Goal: Task Accomplishment & Management: Manage account settings

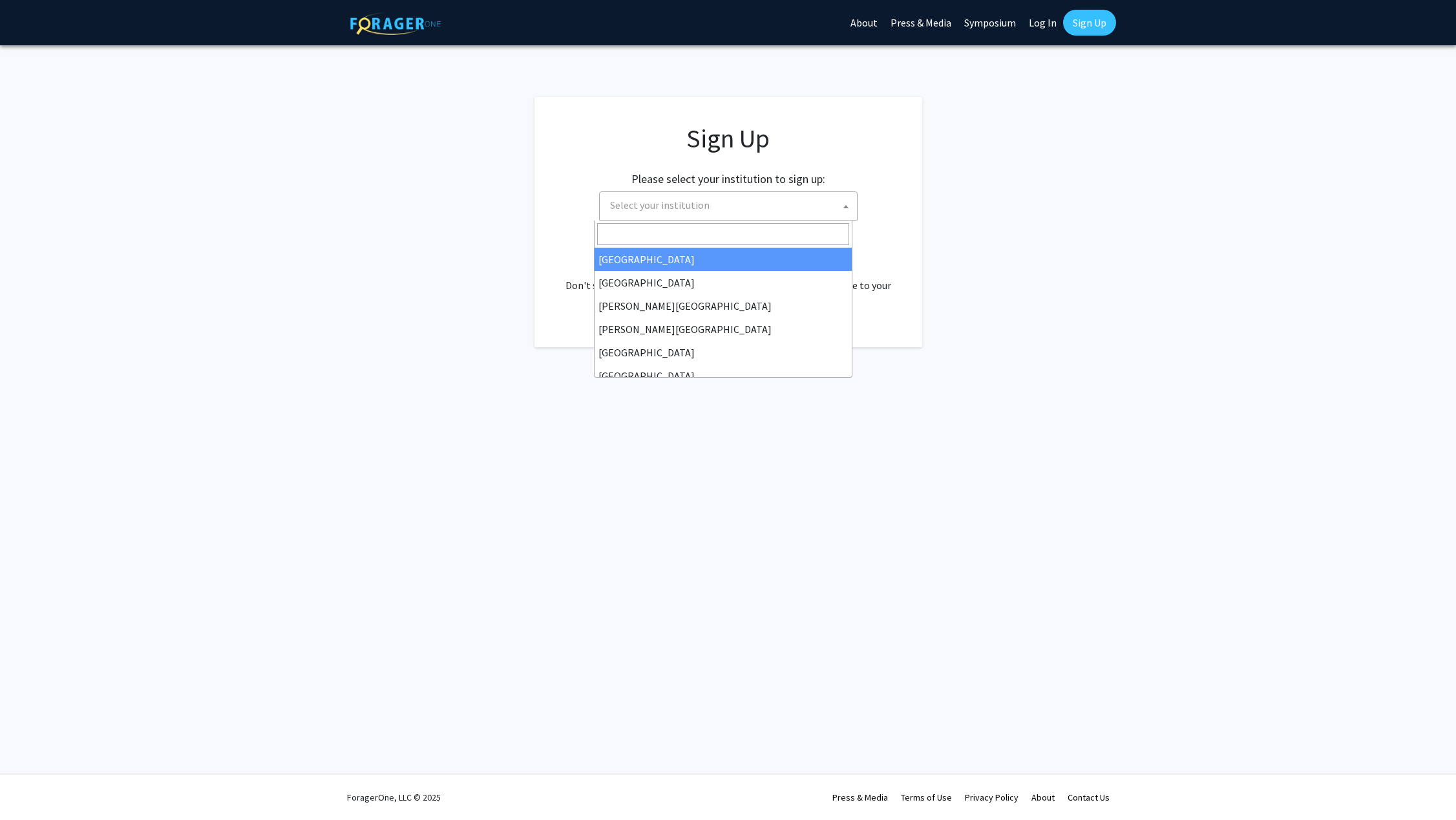
click at [724, 210] on span "Select your institution" at bounding box center [730, 205] width 252 height 26
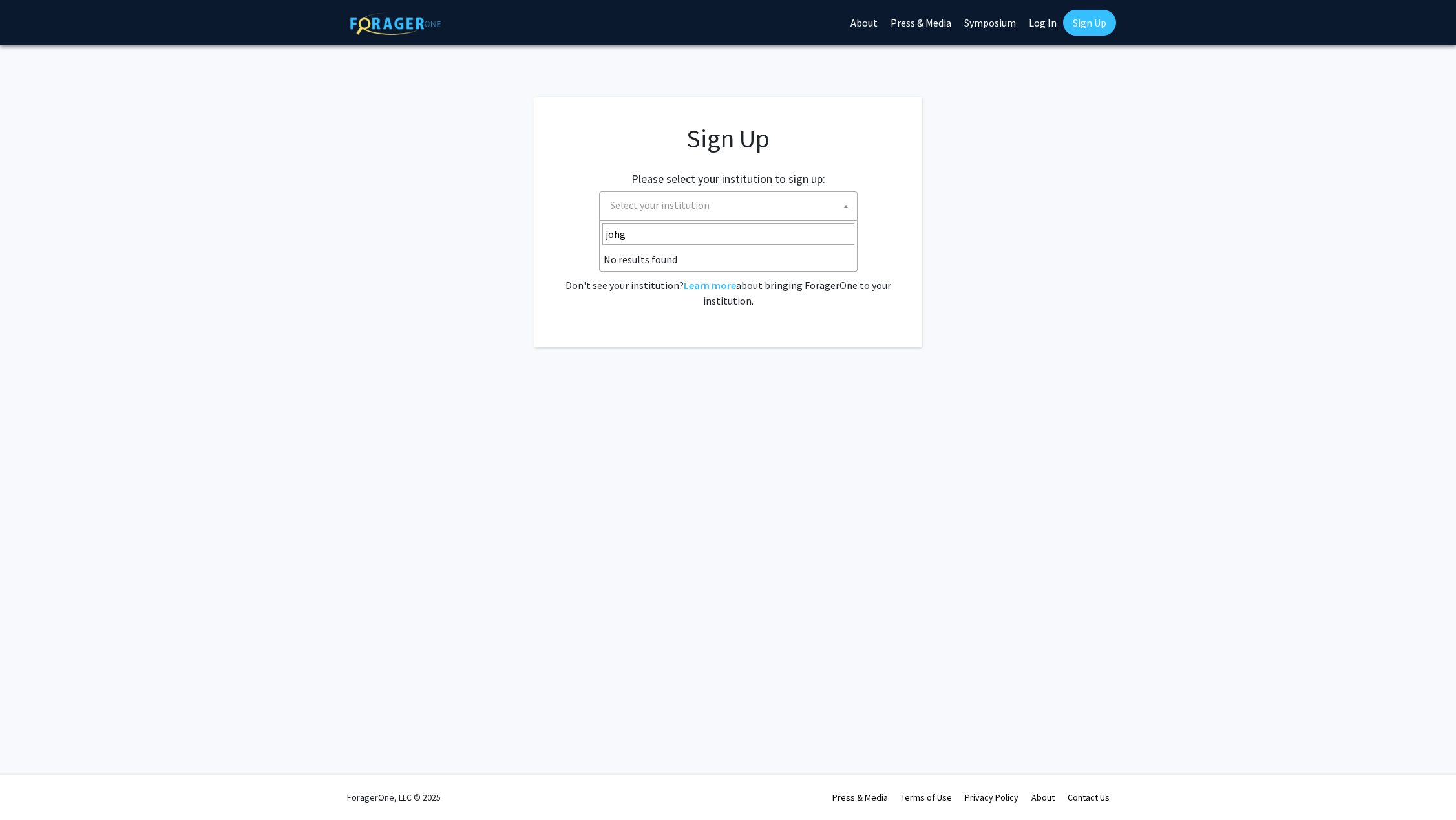
type input "joh"
select select "1"
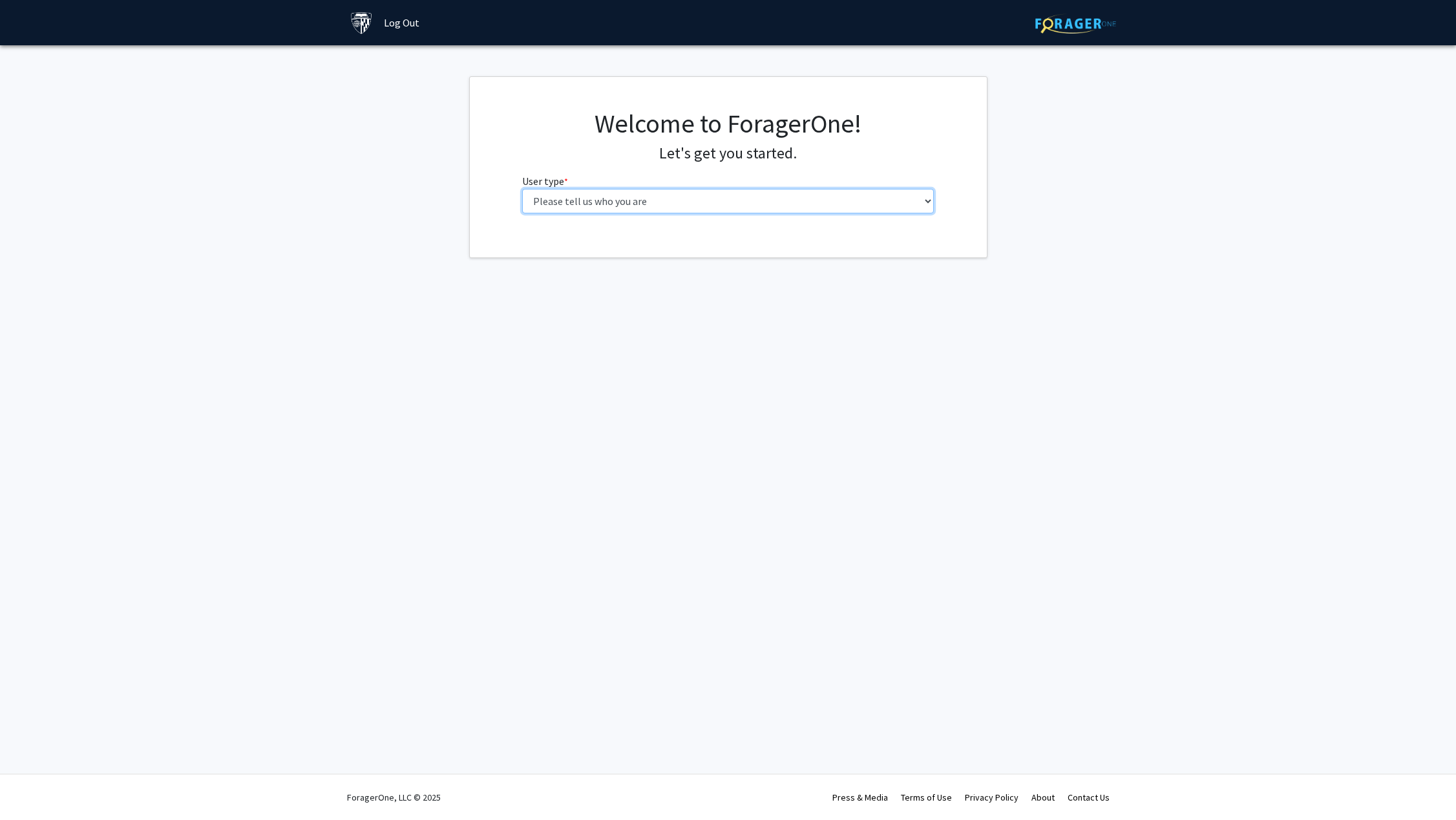
click at [601, 202] on select "Please tell us who you are Undergraduate Student Master's Student Doctoral Cand…" at bounding box center [728, 201] width 412 height 25
select select "2: masters"
click at [522, 189] on select "Please tell us who you are Undergraduate Student Master's Student Doctoral Cand…" at bounding box center [728, 201] width 412 height 25
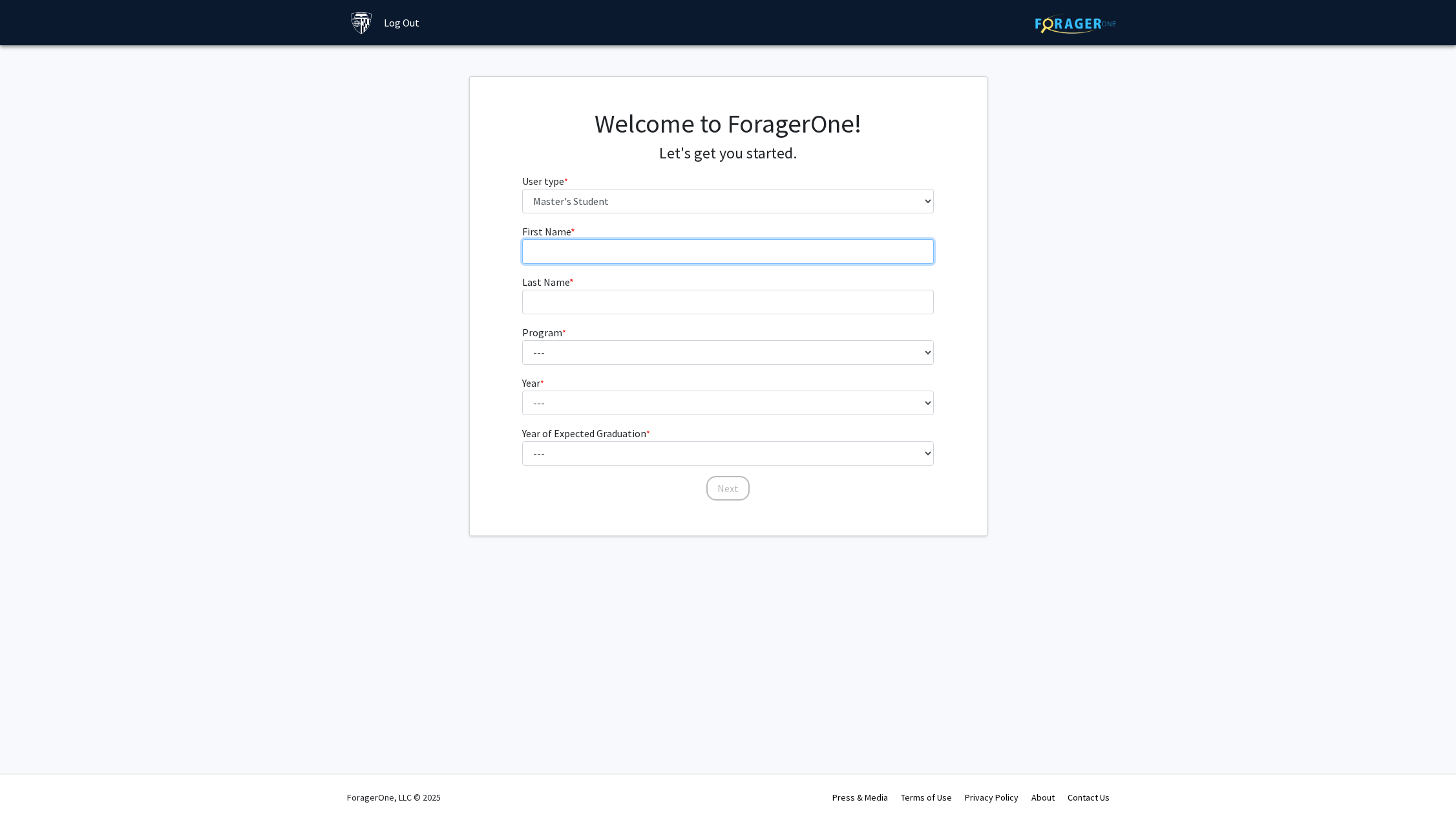
click at [602, 248] on input "First Name * required" at bounding box center [728, 252] width 412 height 25
type input "[PERSON_NAME]"
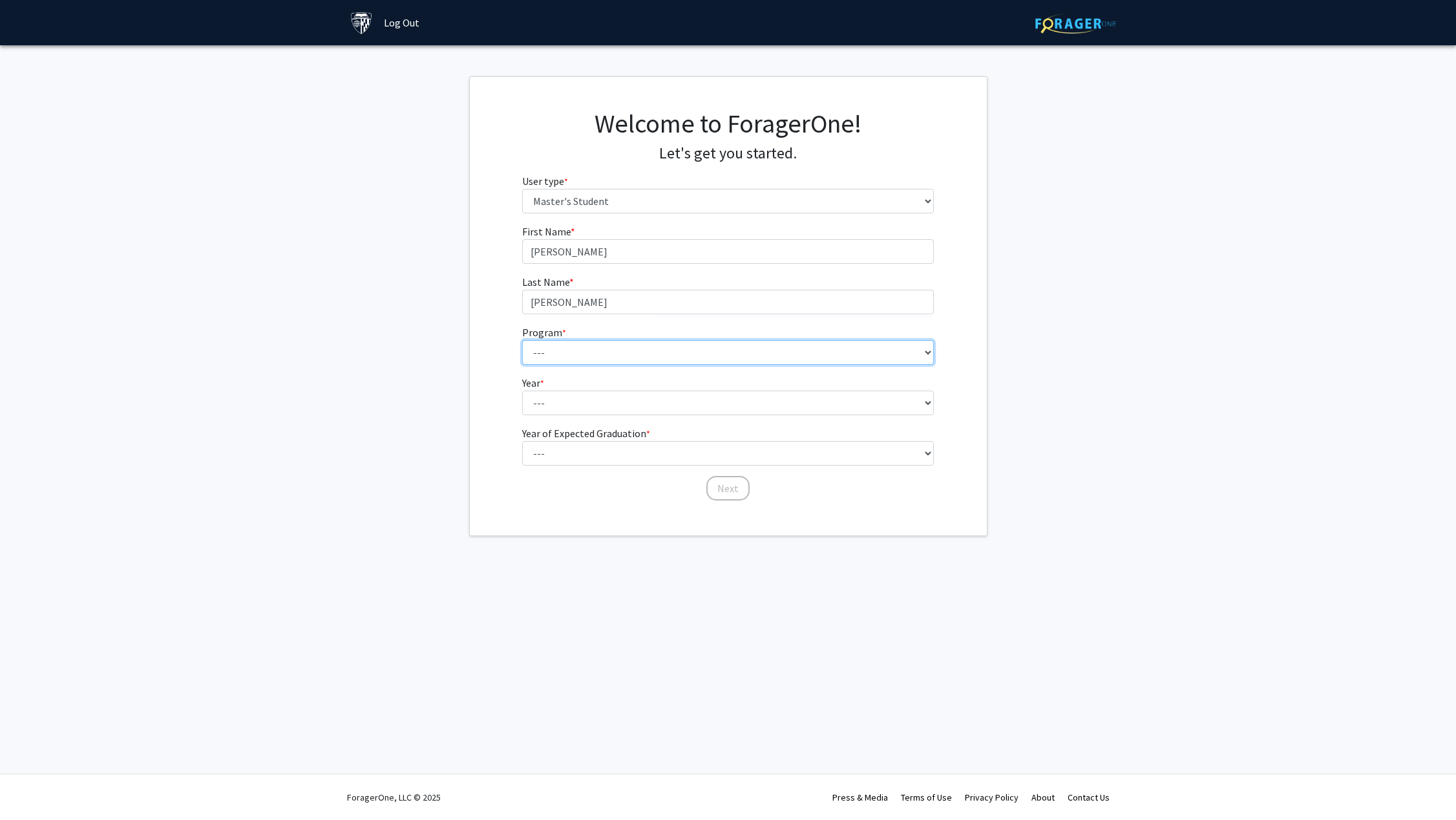
click at [633, 346] on select "--- Anatomy Education Applied and Computational Mathematics Applied Biomedical …" at bounding box center [728, 352] width 412 height 25
select select "98: 83"
click at [522, 340] on select "--- Anatomy Education Applied and Computational Mathematics Applied Biomedical …" at bounding box center [728, 352] width 412 height 25
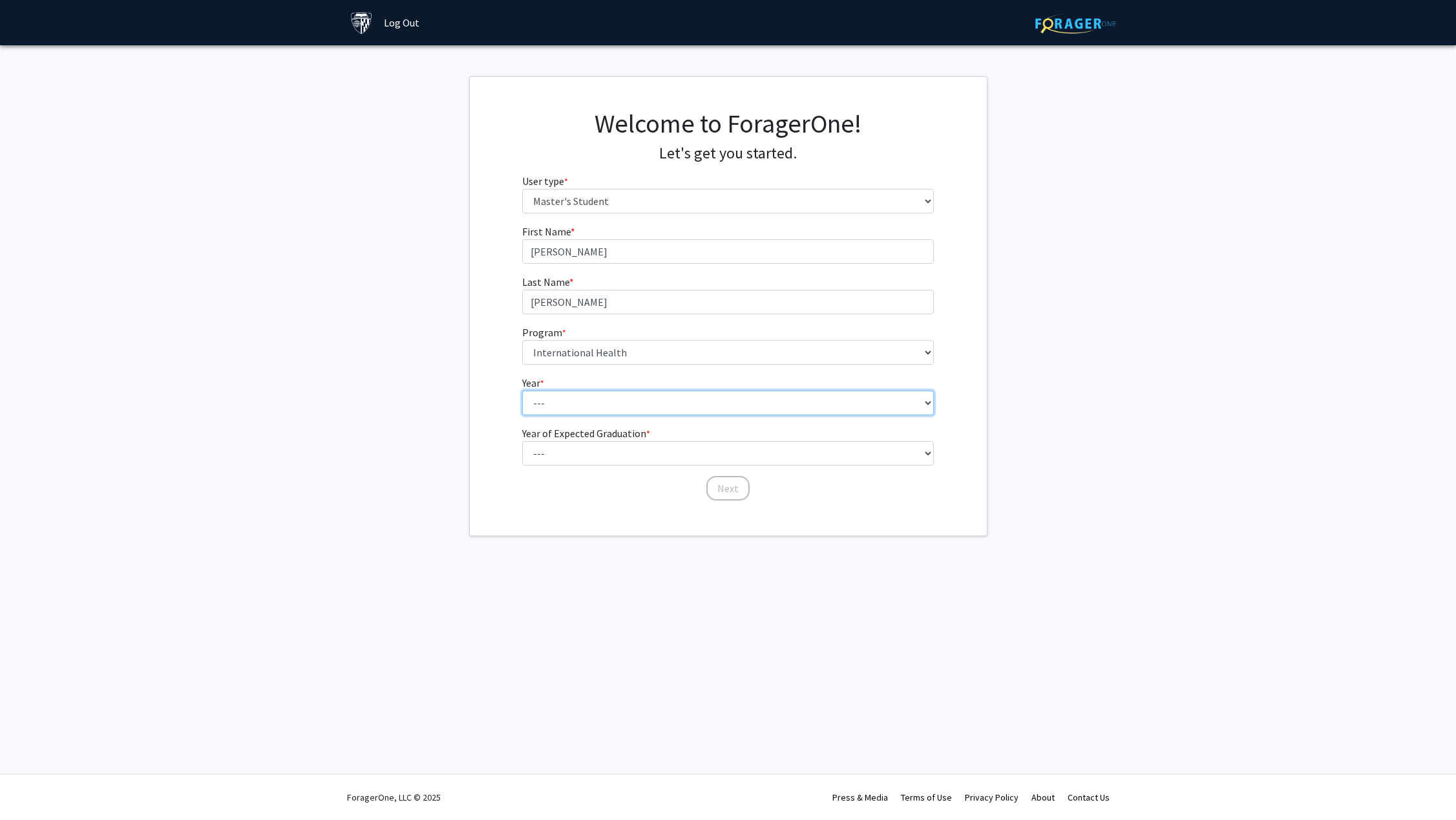
click at [617, 409] on select "--- First Year Second Year" at bounding box center [728, 403] width 412 height 25
select select "1: first_year"
click at [522, 391] on select "--- First Year Second Year" at bounding box center [728, 403] width 412 height 25
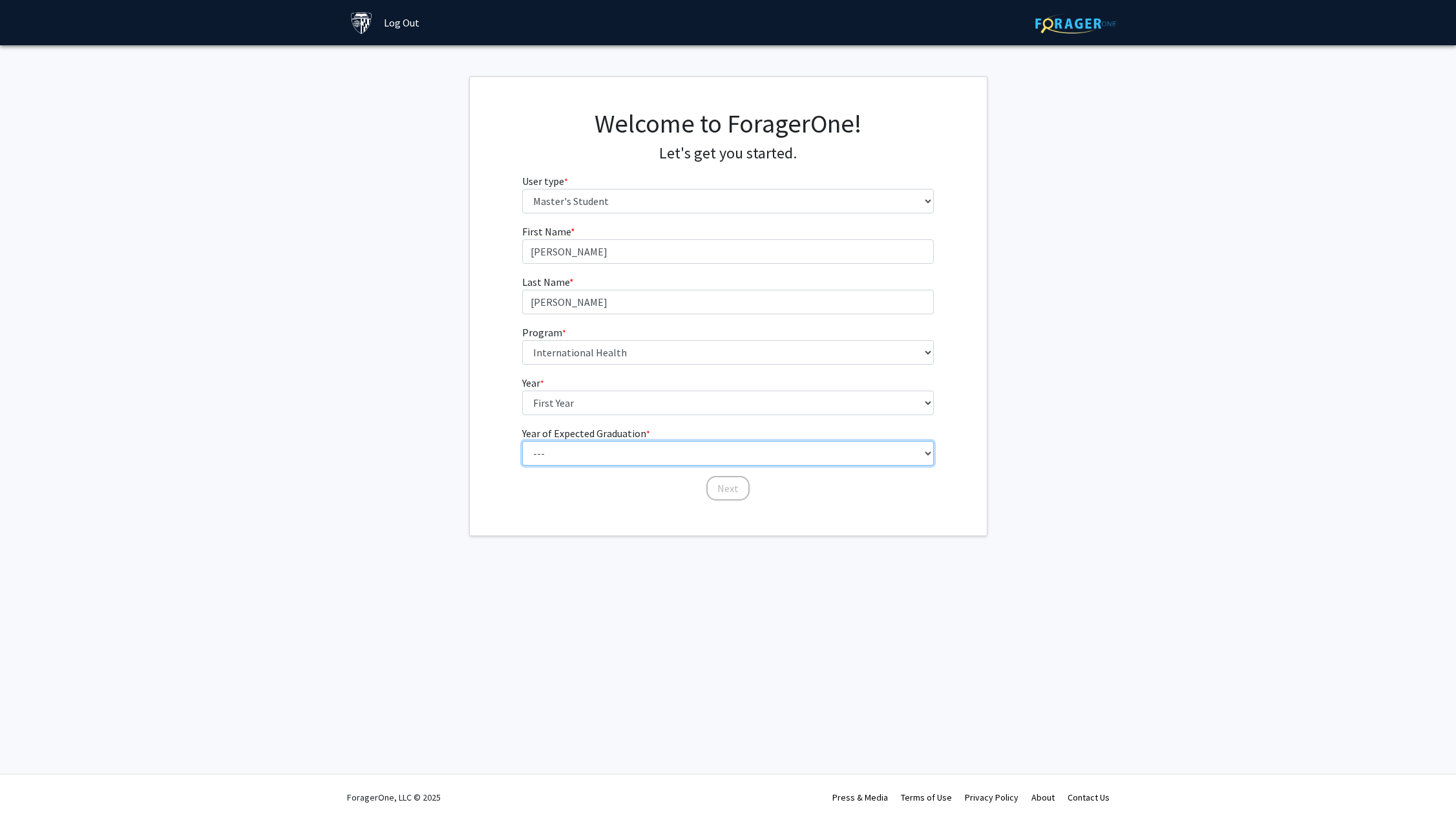
click at [620, 446] on select "--- 2025 2026 2027 2028 2029 2030 2031 2032 2033 2034" at bounding box center [728, 453] width 412 height 25
select select "3: 2027"
click at [522, 441] on select "--- 2025 2026 2027 2028 2029 2030 2031 2032 2033 2034" at bounding box center [728, 453] width 412 height 25
click at [742, 482] on button "Next" at bounding box center [728, 488] width 43 height 25
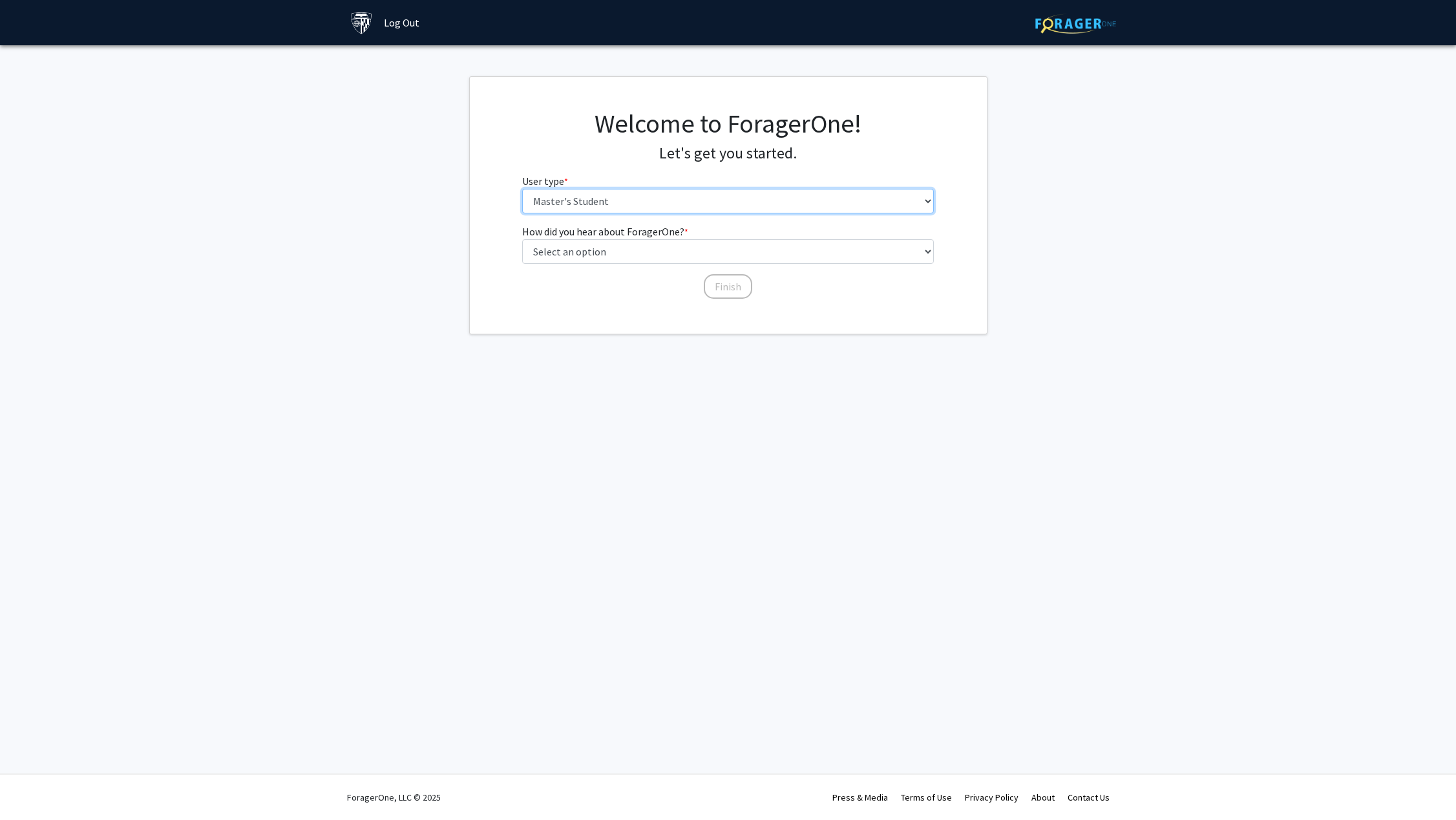
click at [676, 190] on select "Please tell us who you are Undergraduate Student Master's Student Doctoral Cand…" at bounding box center [728, 201] width 412 height 25
click at [522, 189] on select "Please tell us who you are Undergraduate Student Master's Student Doctoral Cand…" at bounding box center [728, 201] width 412 height 25
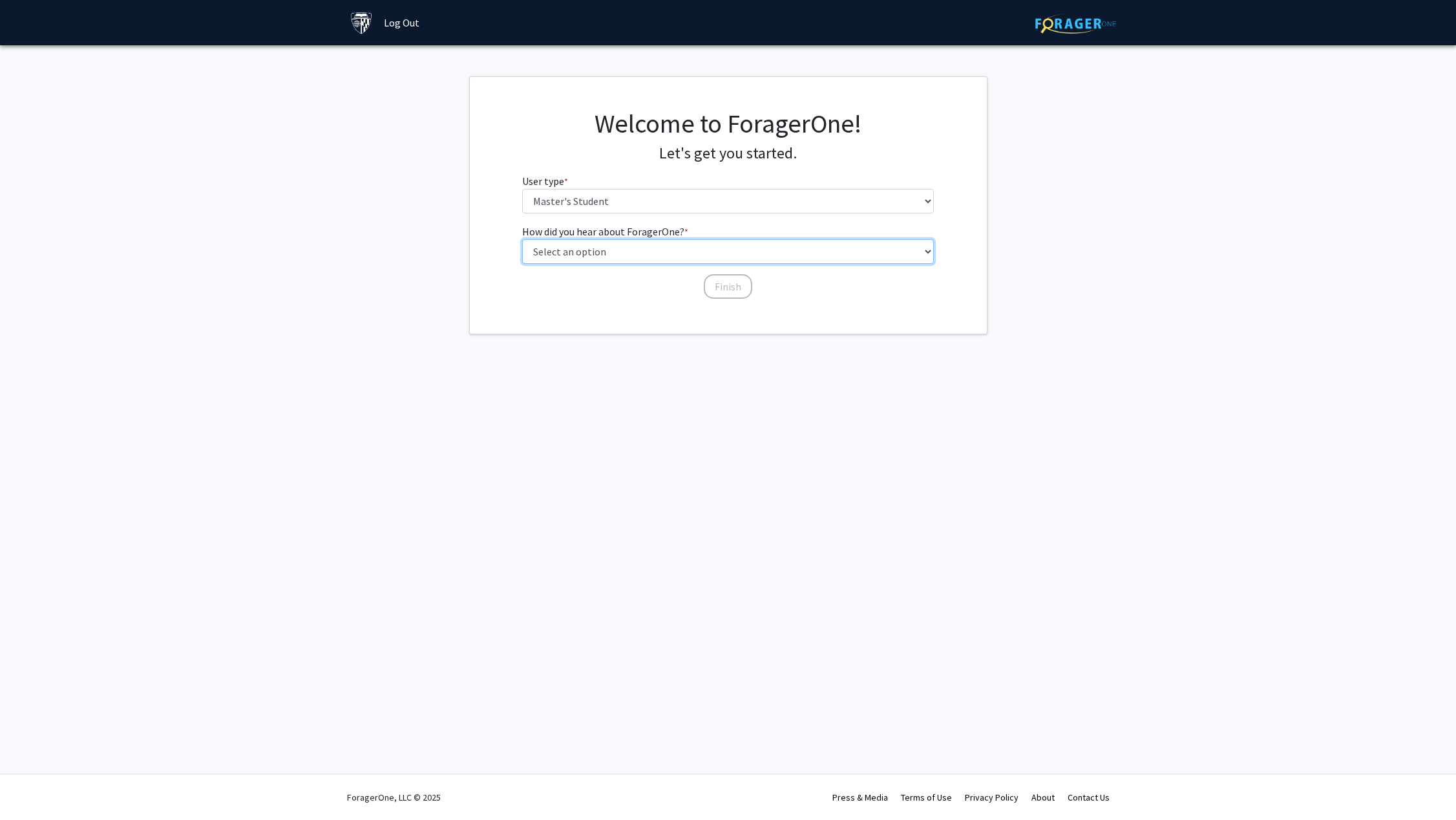
click at [697, 253] on select "Select an option Peer/student recommendation Faculty/staff recommendation Unive…" at bounding box center [728, 252] width 412 height 25
select select "3: university_website"
click at [522, 240] on select "Select an option Peer/student recommendation Faculty/staff recommendation Unive…" at bounding box center [728, 252] width 412 height 25
click at [737, 291] on button "Finish" at bounding box center [728, 286] width 48 height 25
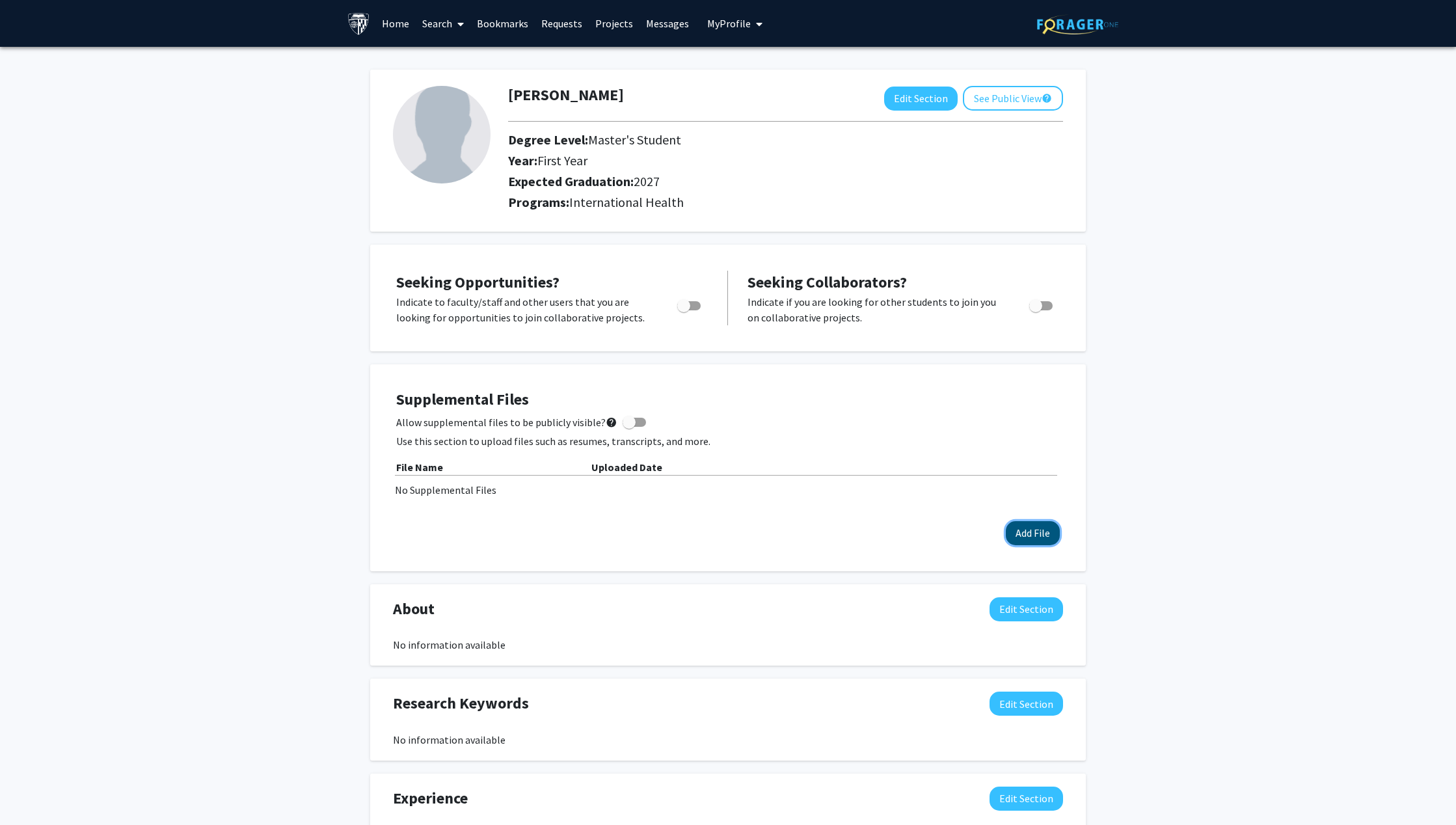
click at [1030, 525] on button "Add File" at bounding box center [1033, 533] width 54 height 24
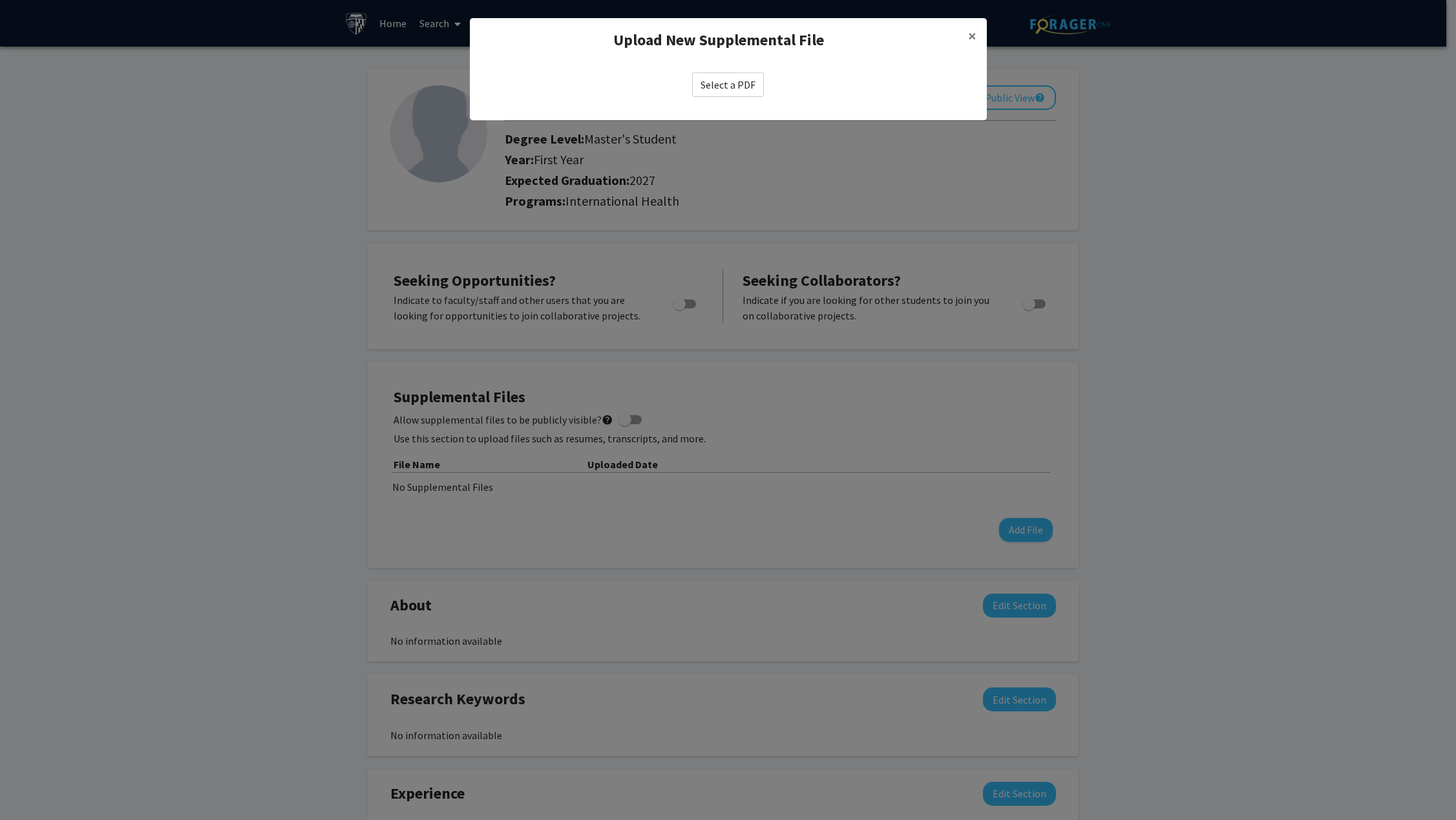
click at [733, 92] on label "Select a PDF" at bounding box center [728, 84] width 72 height 25
click at [0, 0] on input "Select a PDF" at bounding box center [0, 0] width 0 height 0
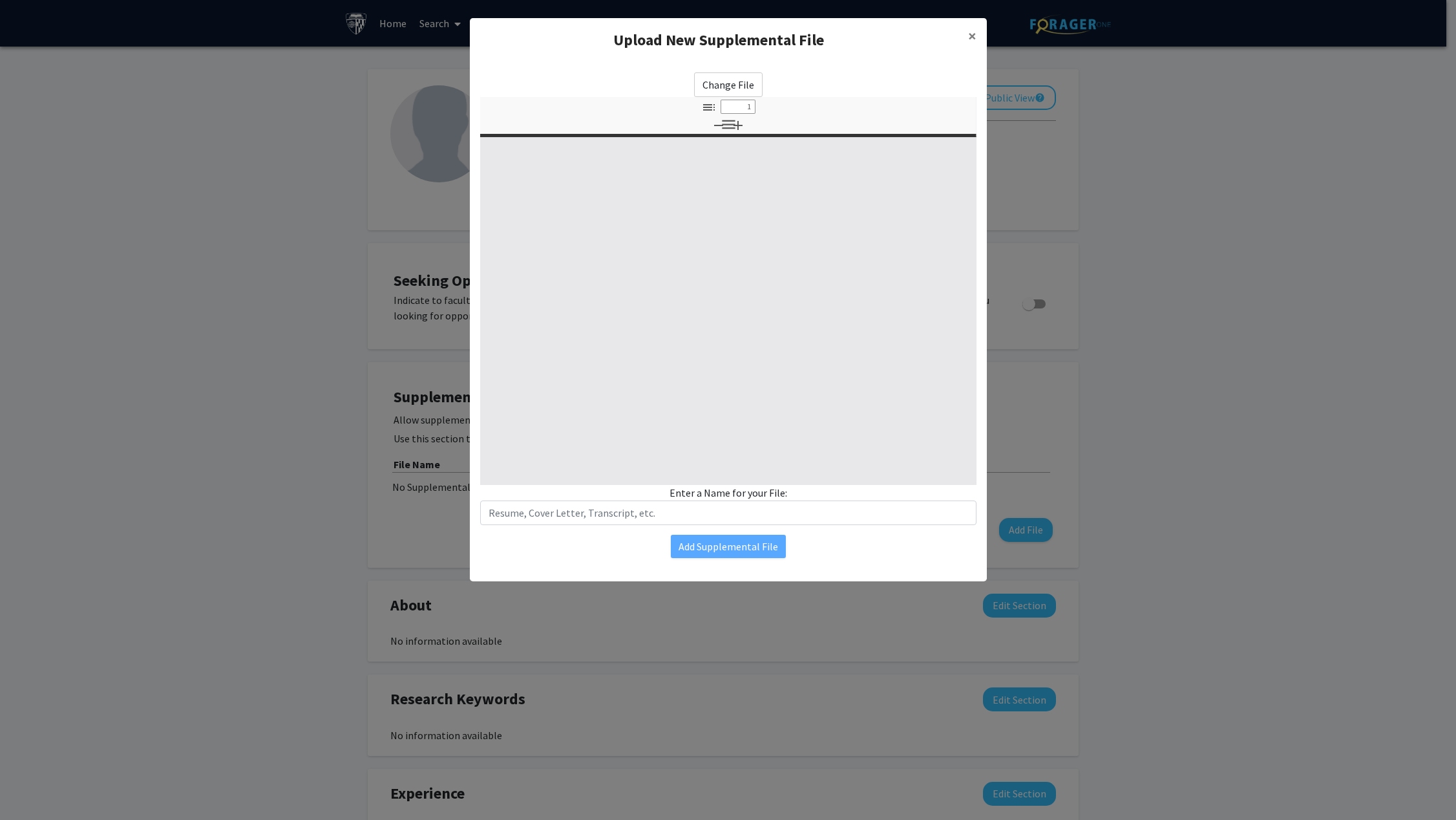
select select "custom"
type input "0"
select select "custom"
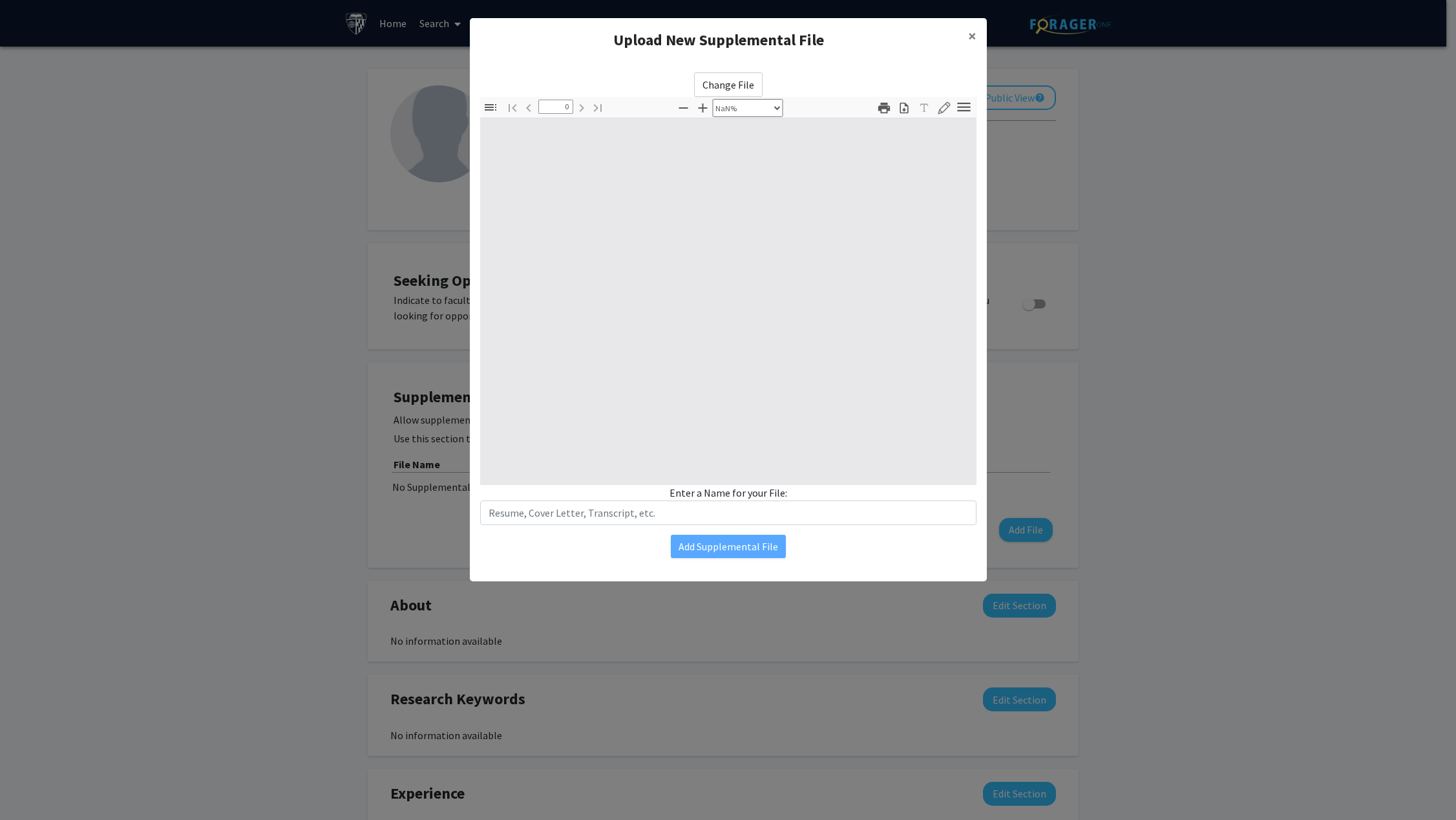
type input "1"
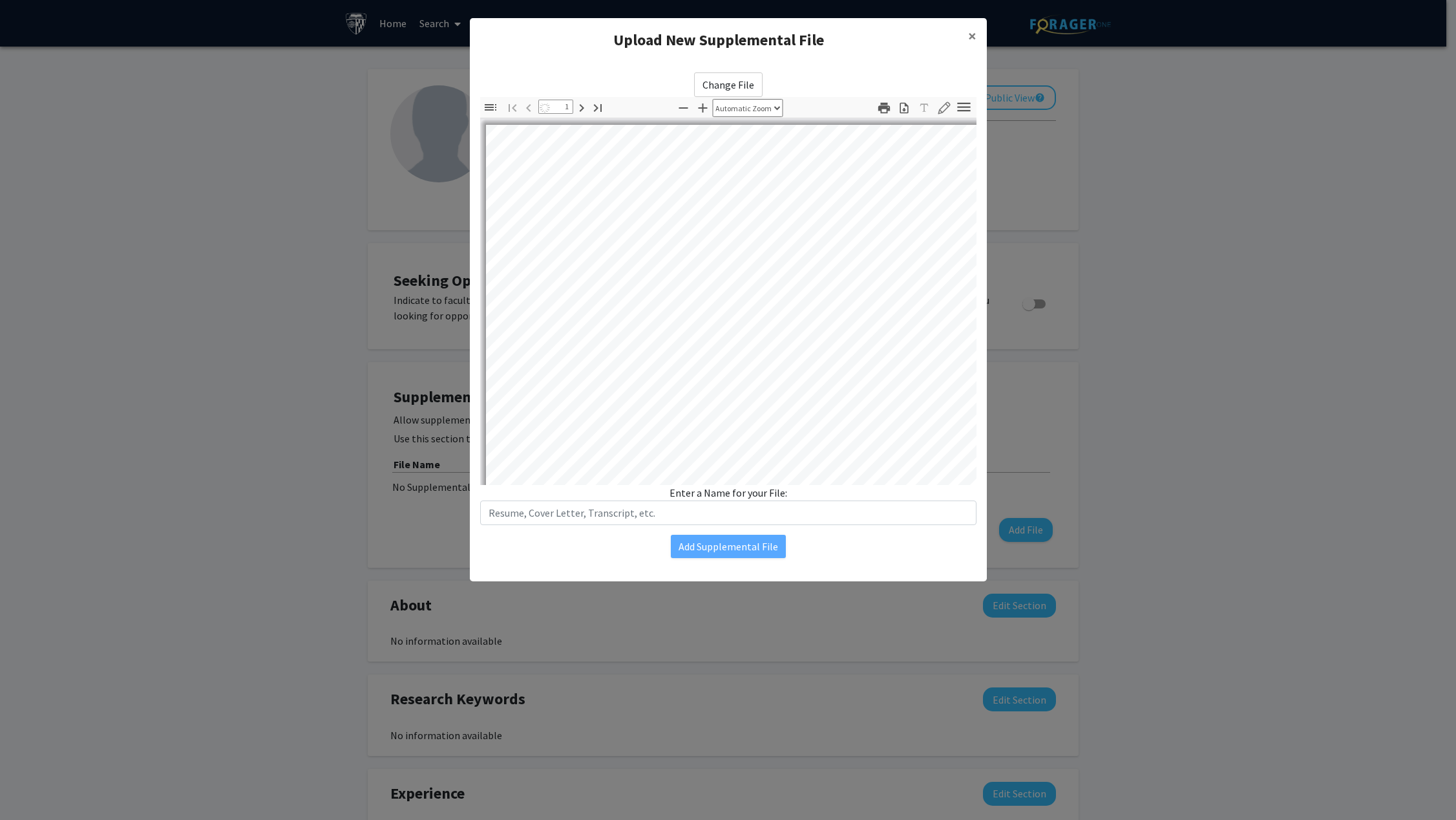
select select "auto"
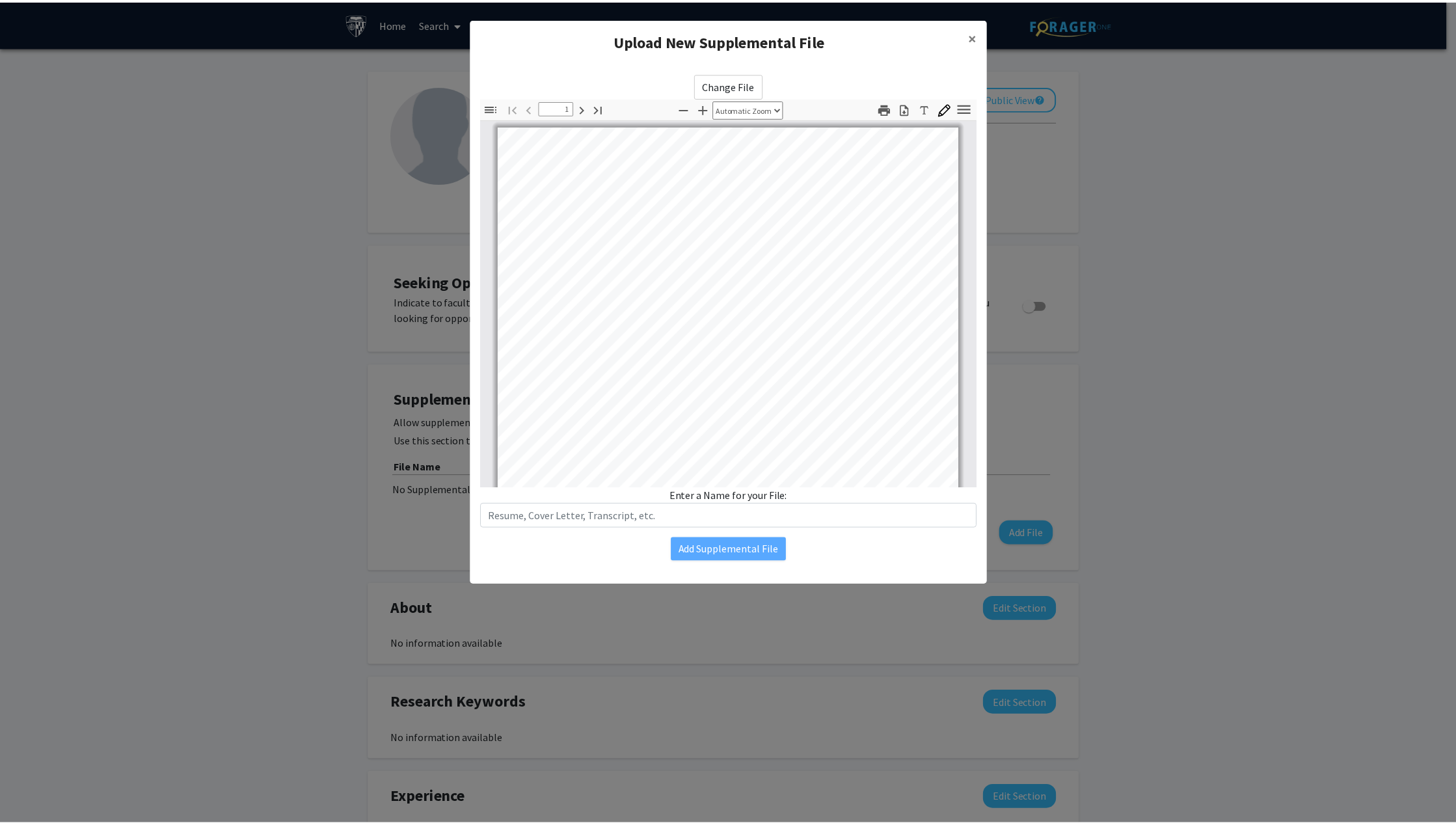
scroll to position [434, 0]
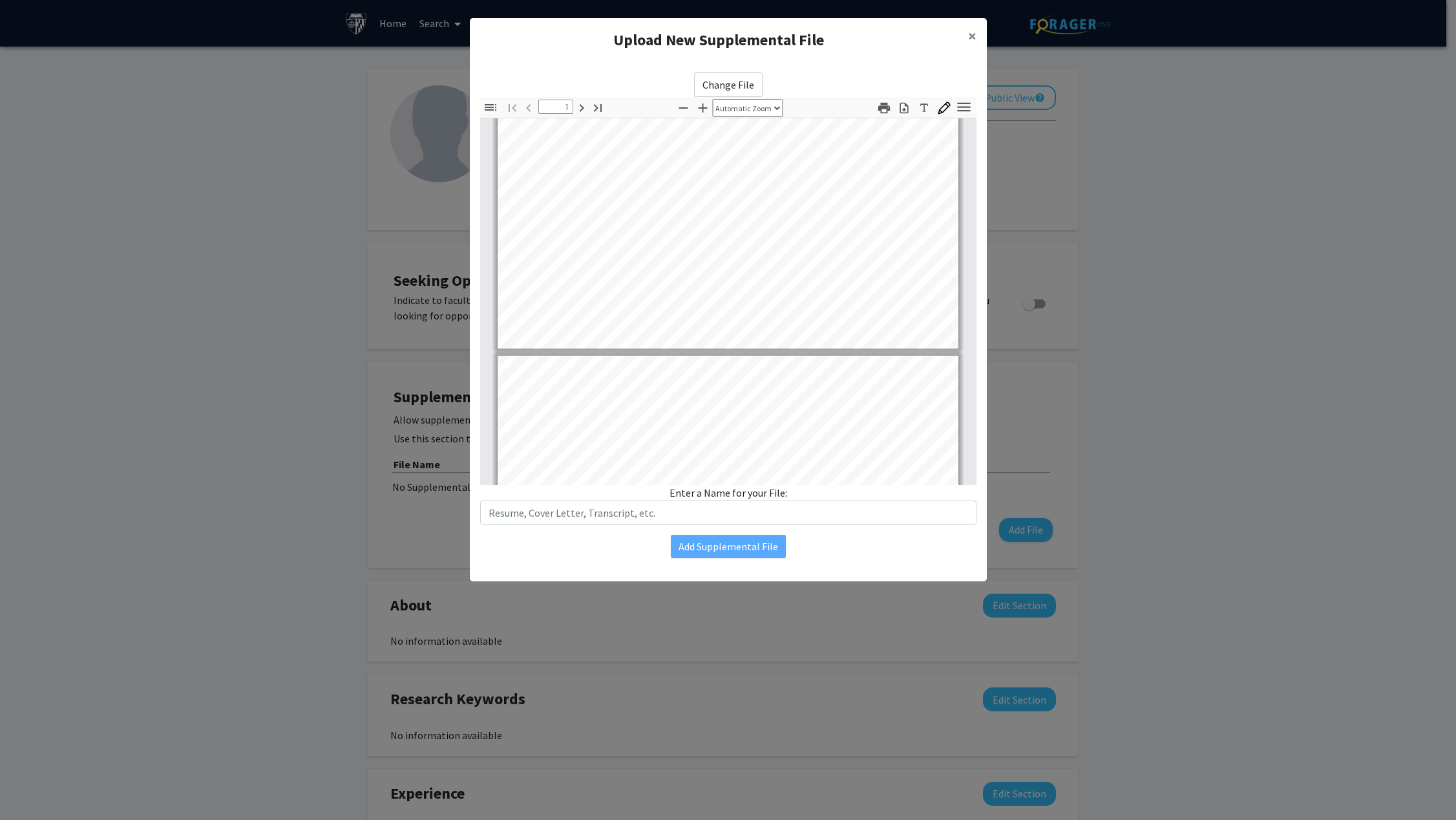
type input "2"
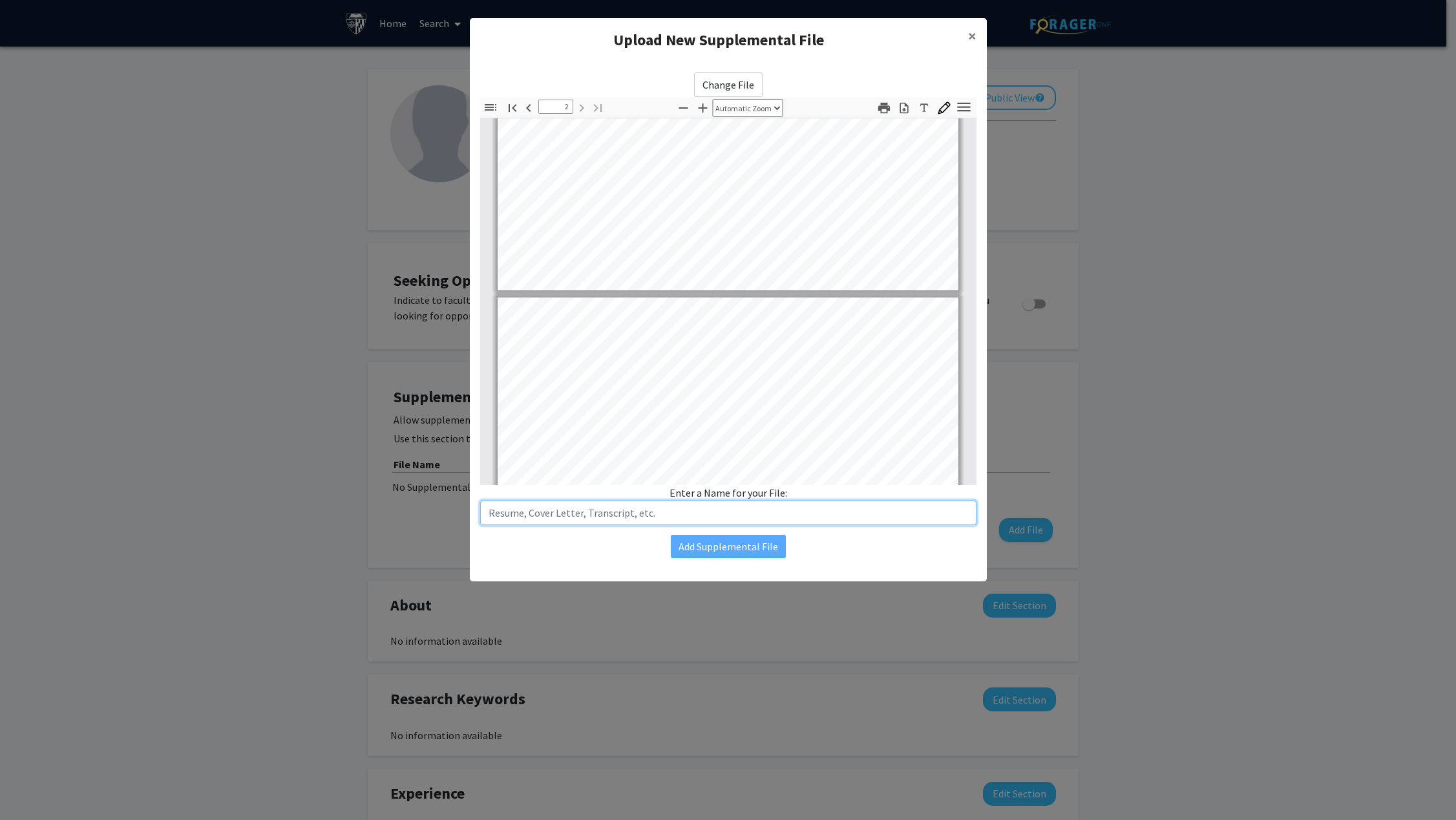
click at [613, 520] on input "text" at bounding box center [728, 513] width 497 height 25
type input "Resume"
click at [697, 543] on button "Add Supplemental File" at bounding box center [728, 546] width 115 height 24
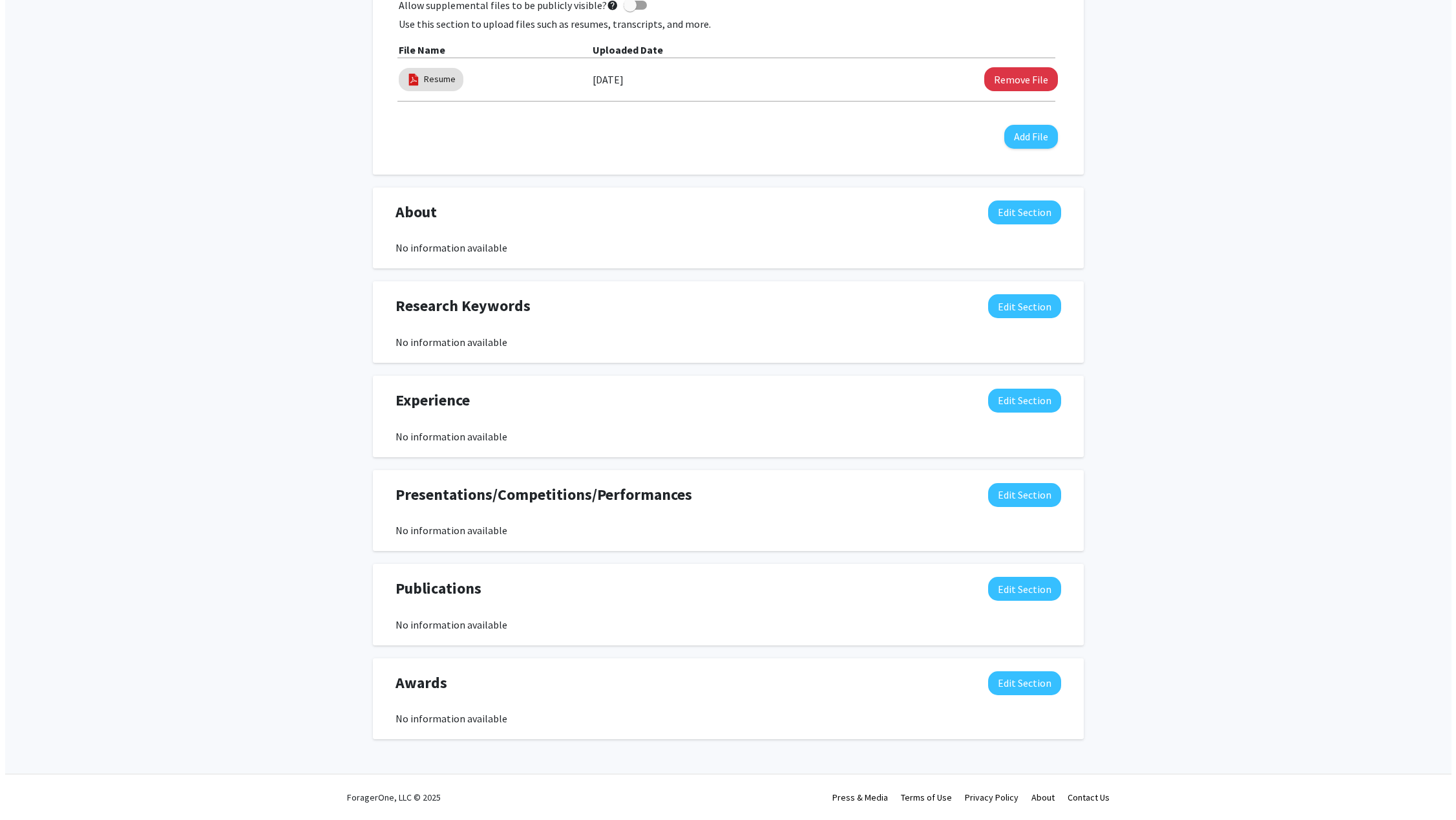
scroll to position [0, 0]
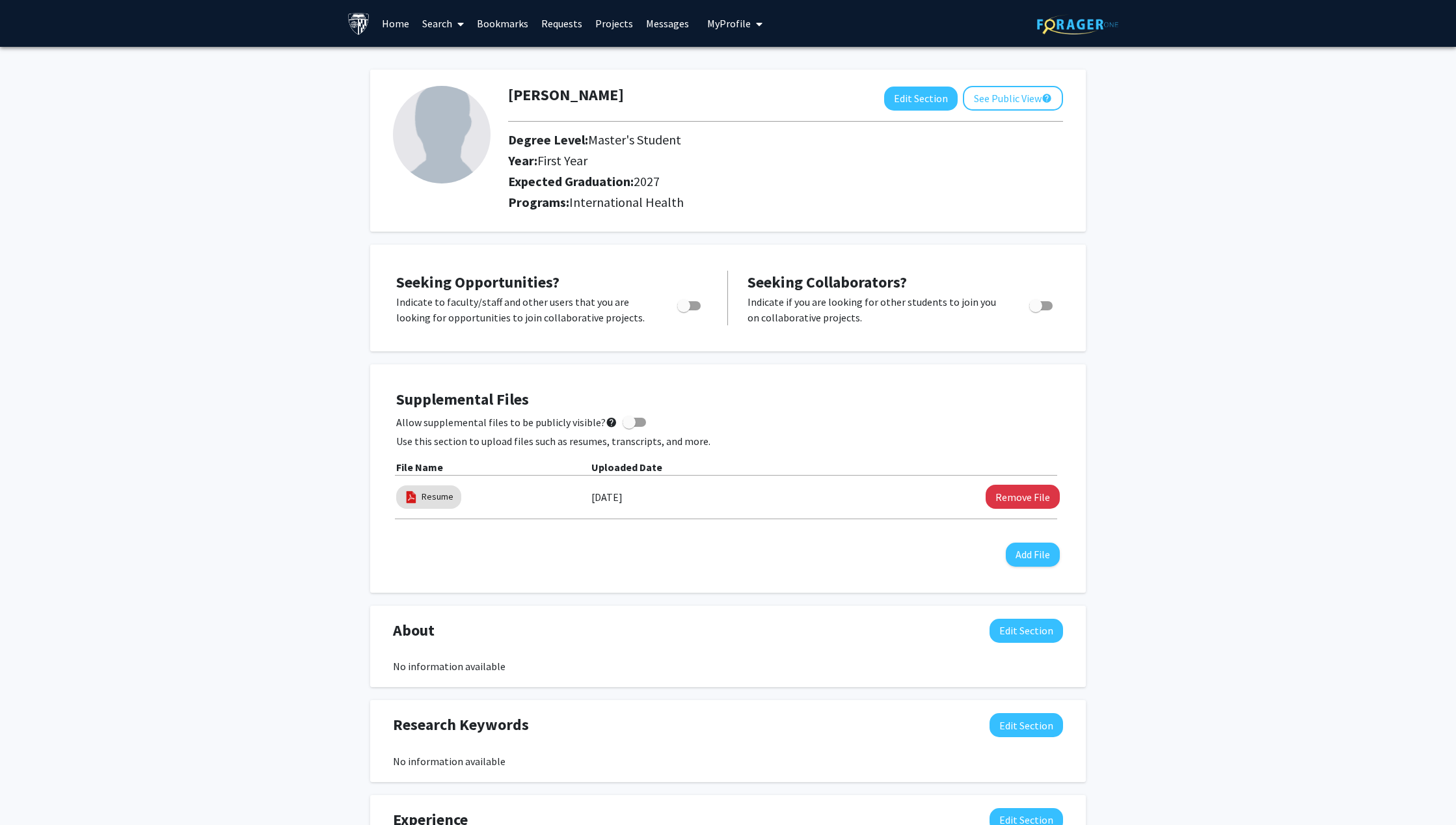
click at [470, 127] on img at bounding box center [442, 134] width 97 height 97
click at [926, 106] on button "Edit Section" at bounding box center [921, 98] width 73 height 24
select select "first_year"
select select "2027"
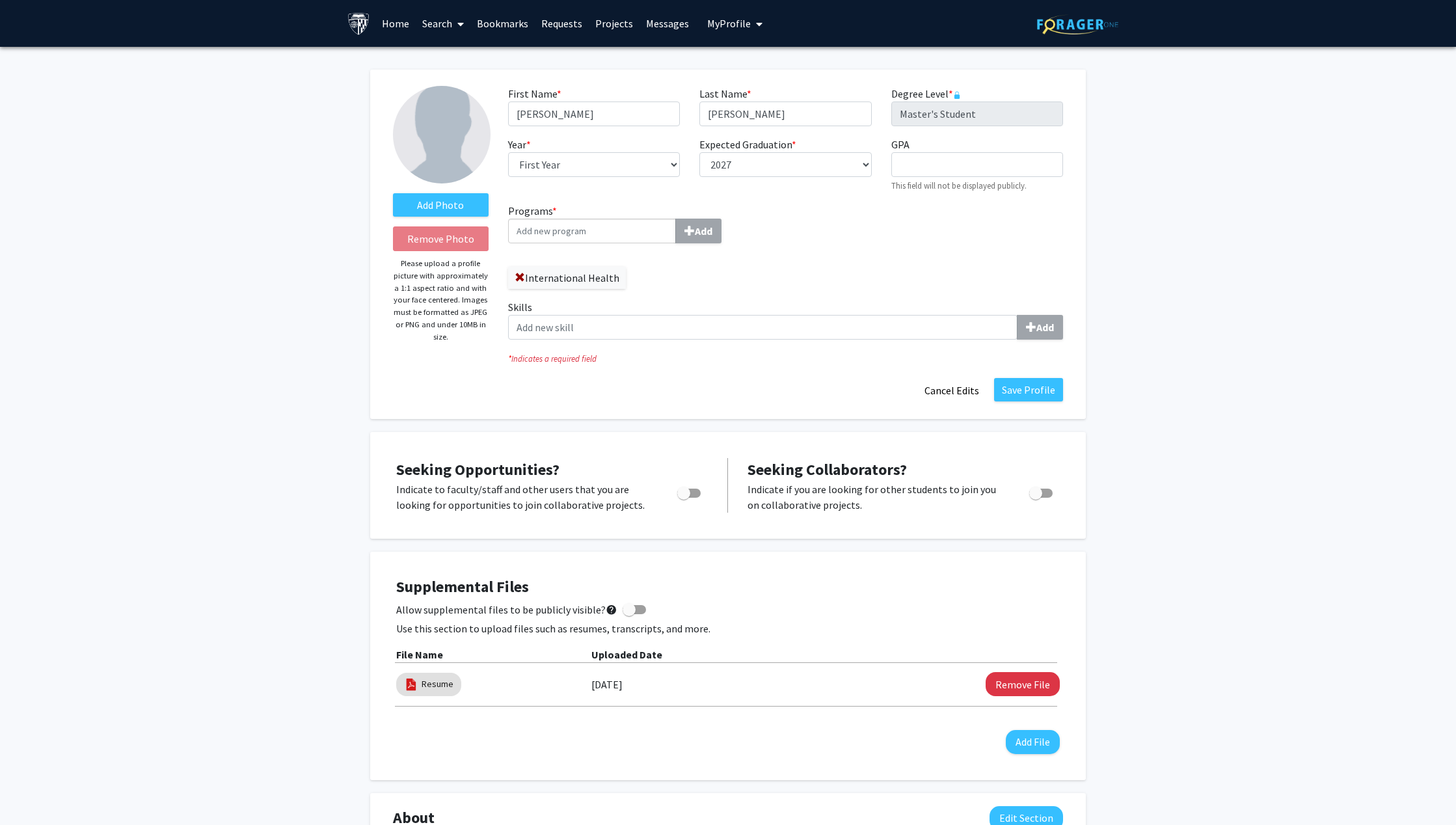
click at [459, 137] on img at bounding box center [442, 134] width 97 height 97
click at [456, 210] on label "Add Photo" at bounding box center [441, 205] width 95 height 24
click at [0, 0] on input "Add Photo" at bounding box center [0, 0] width 0 height 0
click at [645, 223] on input "Programs * Add" at bounding box center [592, 231] width 168 height 25
click at [536, 230] on input "Programs * Add" at bounding box center [592, 231] width 168 height 25
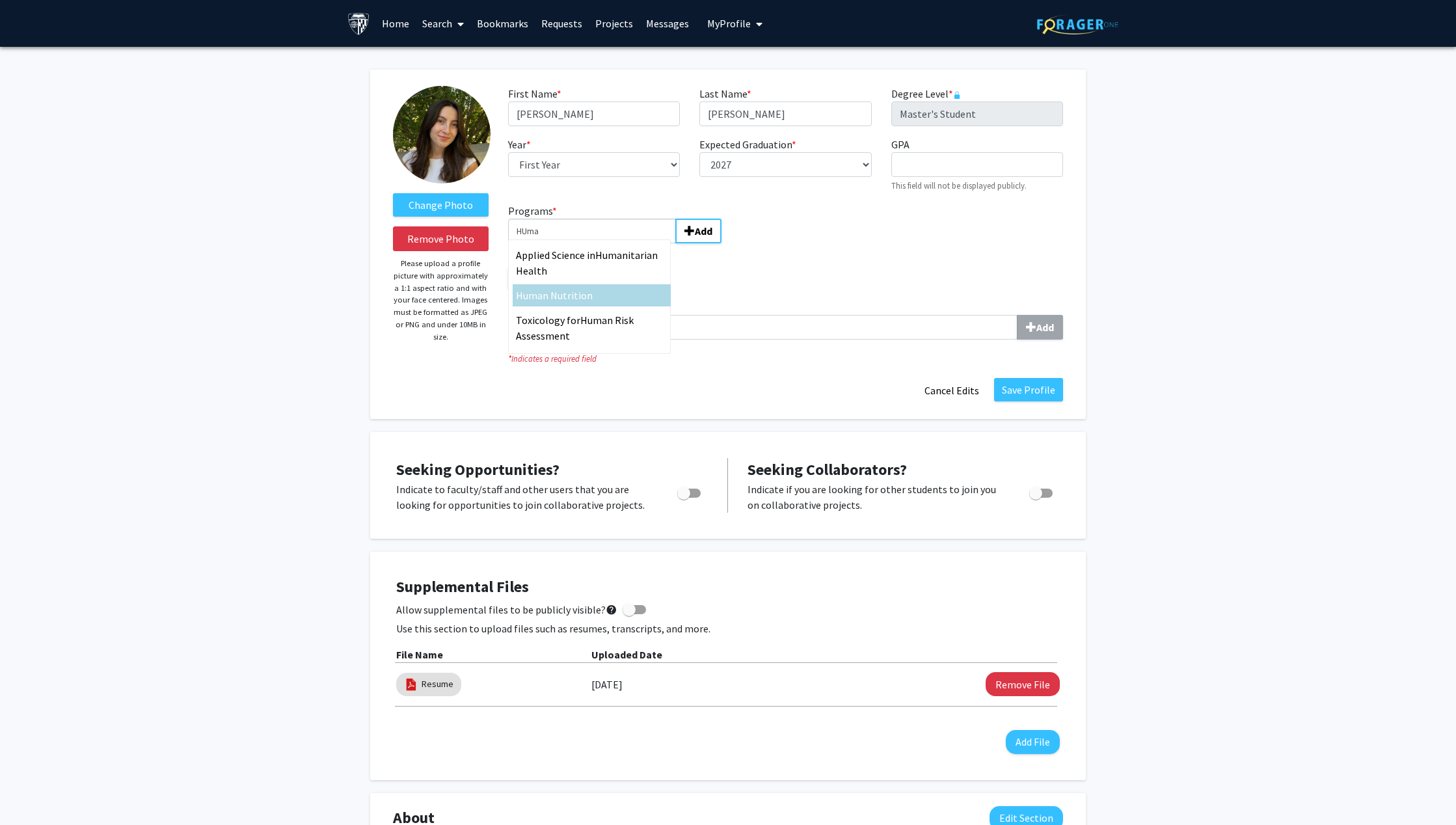
type input "HUma"
click at [585, 294] on span "n Nutrition" at bounding box center [567, 295] width 50 height 13
click at [585, 243] on input "HUma" at bounding box center [592, 231] width 168 height 25
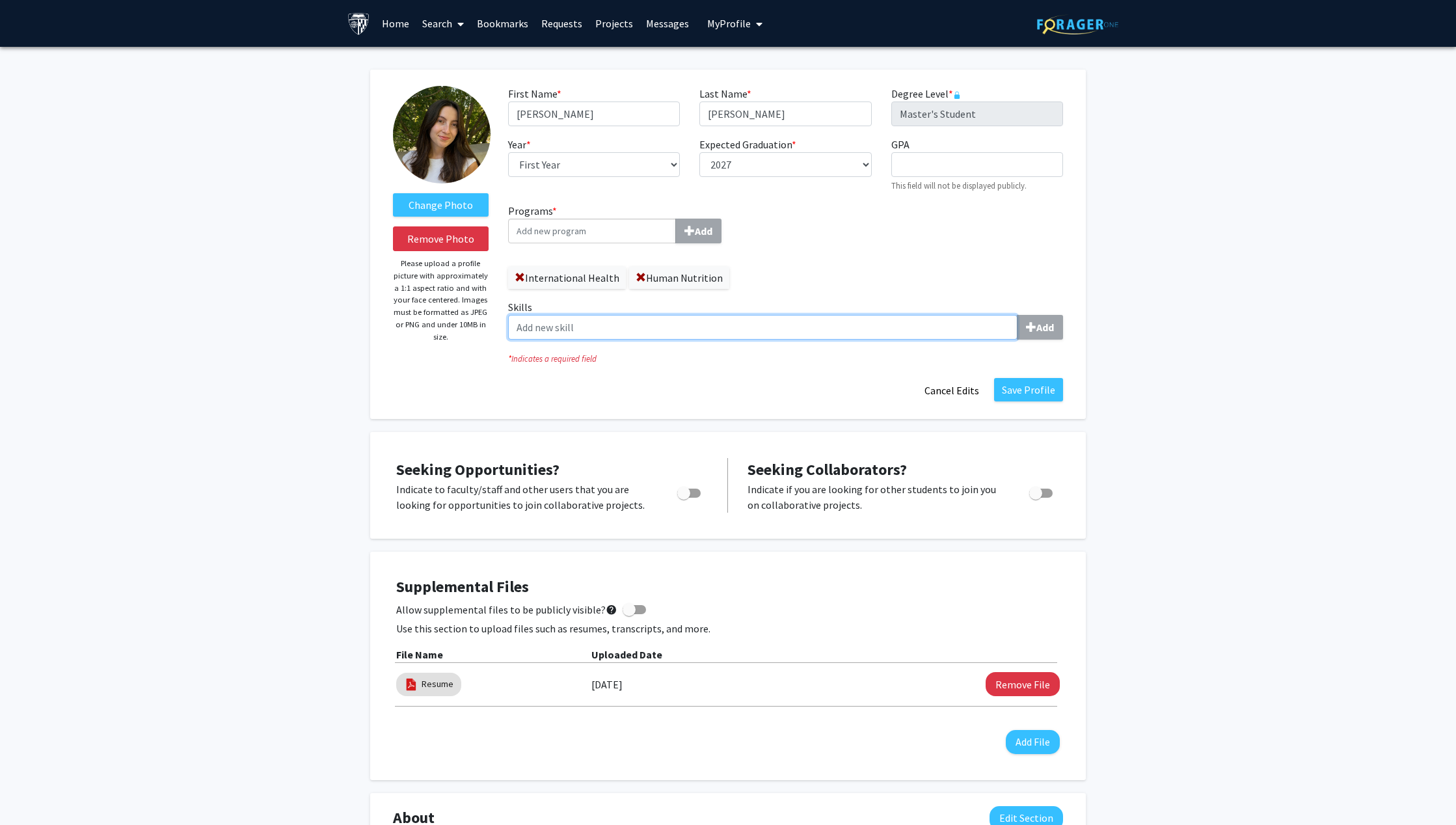
click at [672, 314] on input "Skills Add" at bounding box center [762, 327] width 510 height 25
type input "Spanish"
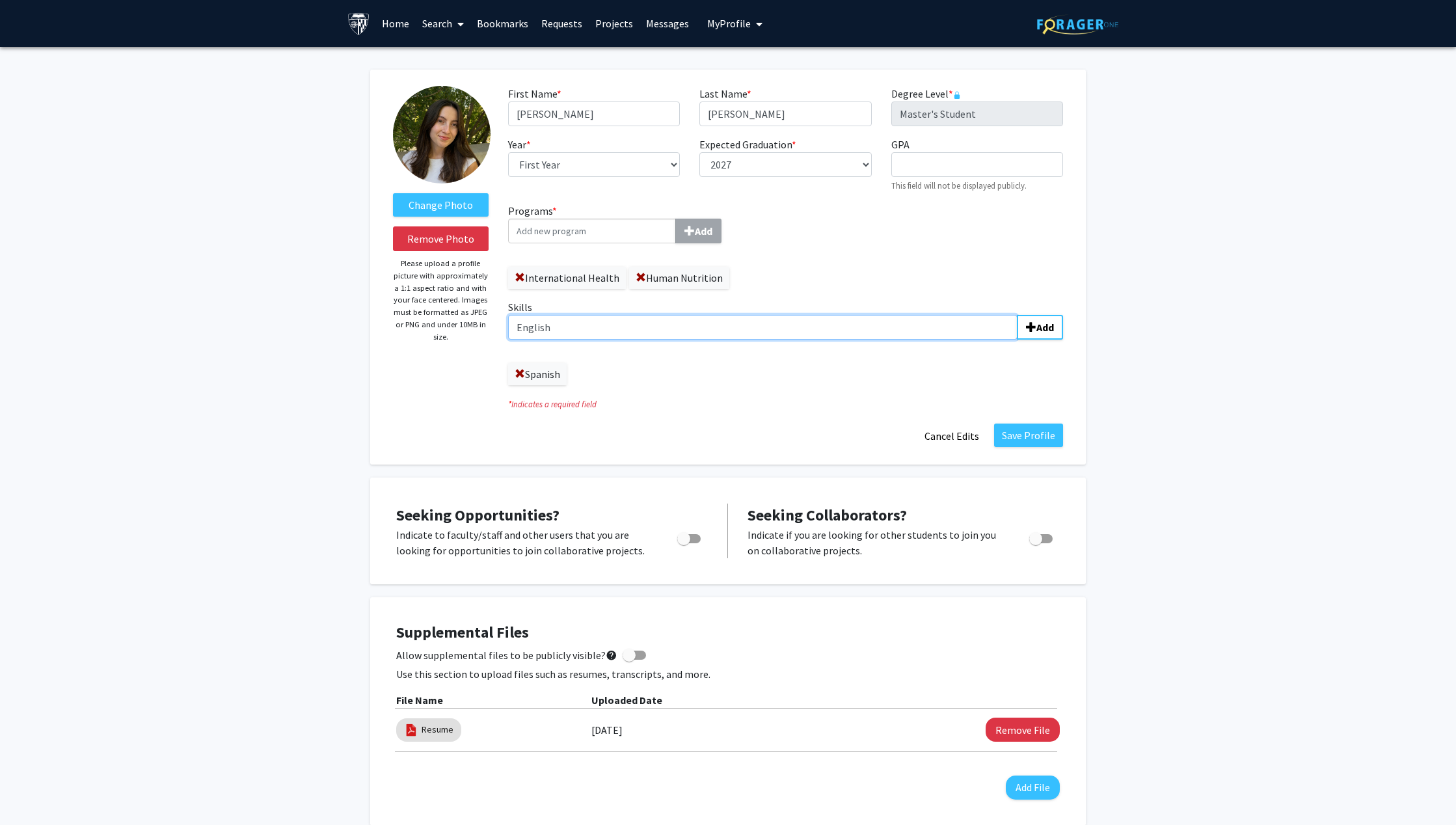
type input "English"
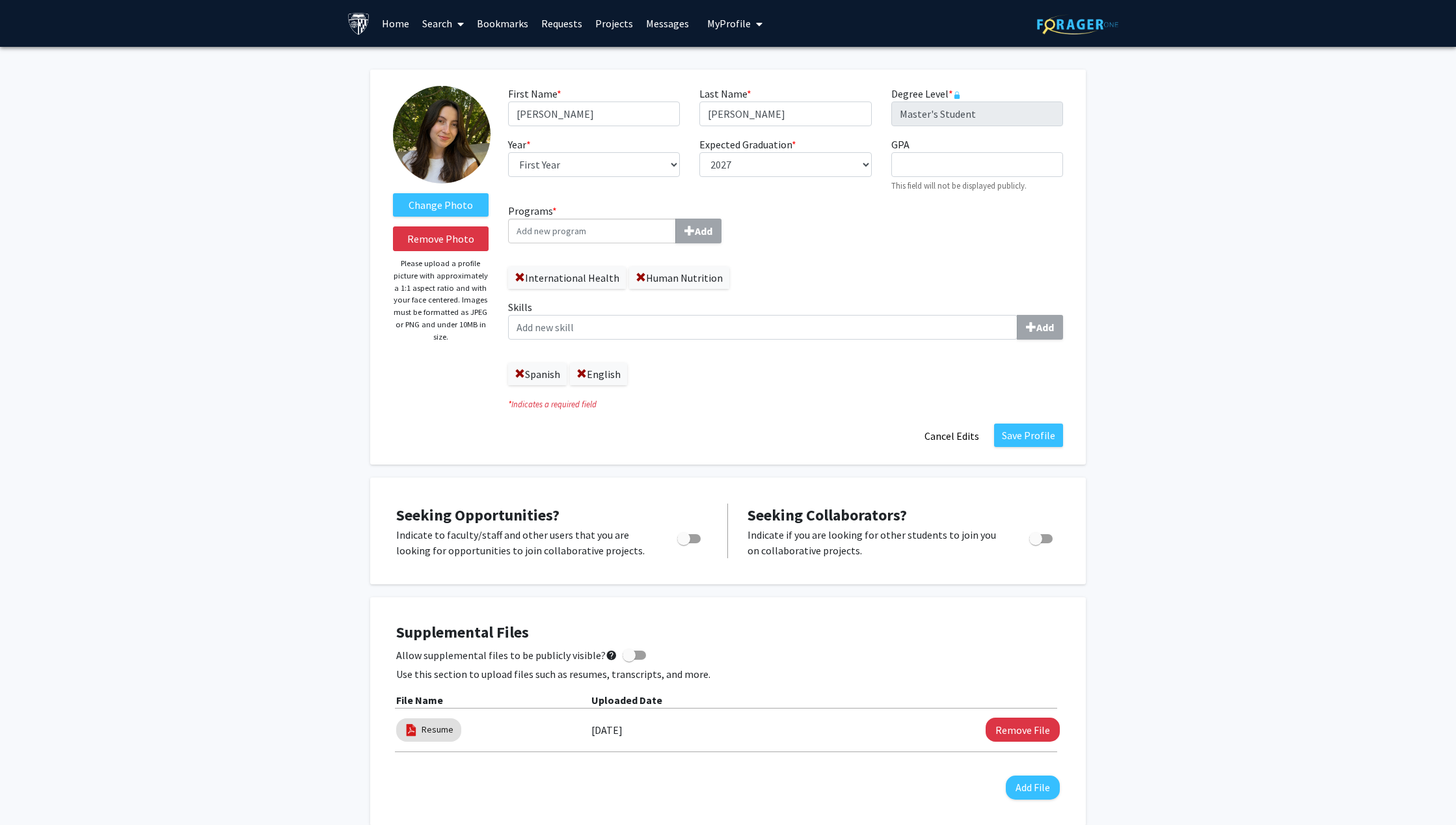
click at [1064, 432] on div "Save Profile Cancel Edits" at bounding box center [785, 436] width 574 height 25
click at [1056, 434] on button "Save Profile" at bounding box center [1028, 435] width 69 height 24
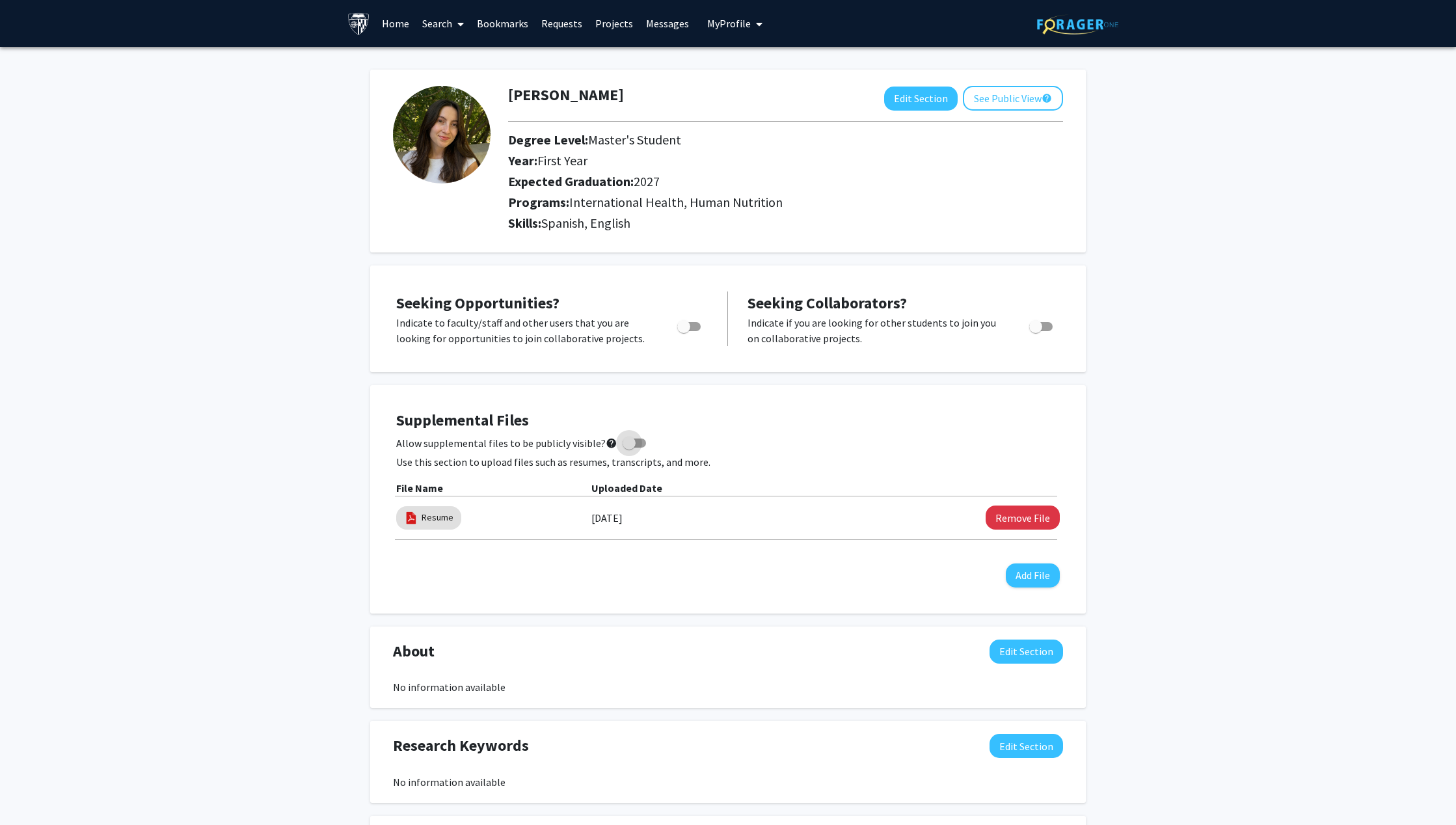
click at [625, 441] on span at bounding box center [629, 443] width 13 height 13
click at [629, 448] on input "Allow supplemental files to be publicly visible? help" at bounding box center [629, 448] width 1 height 1
checkbox input "true"
click at [1039, 581] on button "Add File" at bounding box center [1033, 575] width 54 height 24
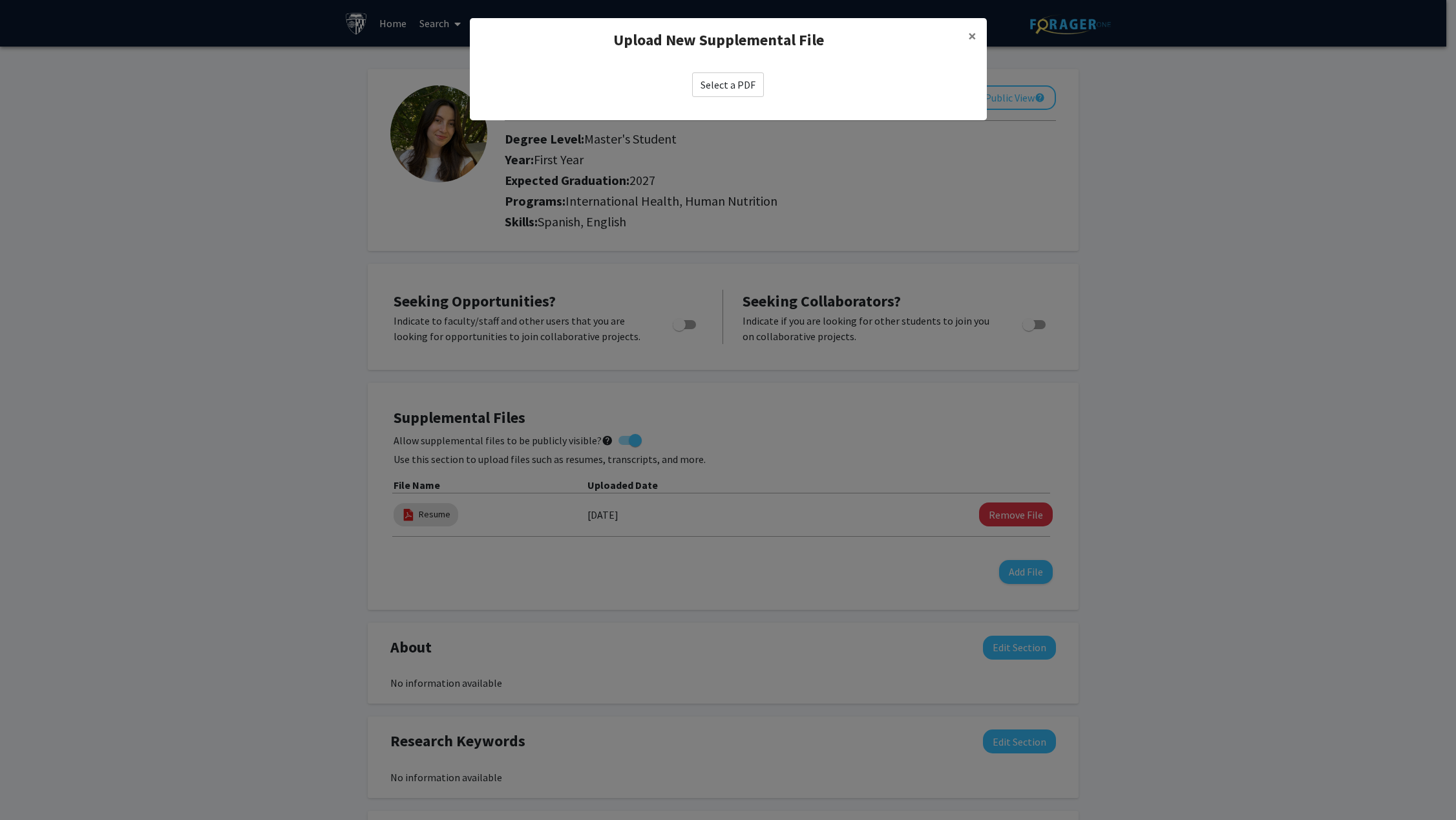
click at [716, 74] on label "Select a PDF" at bounding box center [728, 84] width 72 height 25
click at [0, 0] on input "Select a PDF" at bounding box center [0, 0] width 0 height 0
select select "custom"
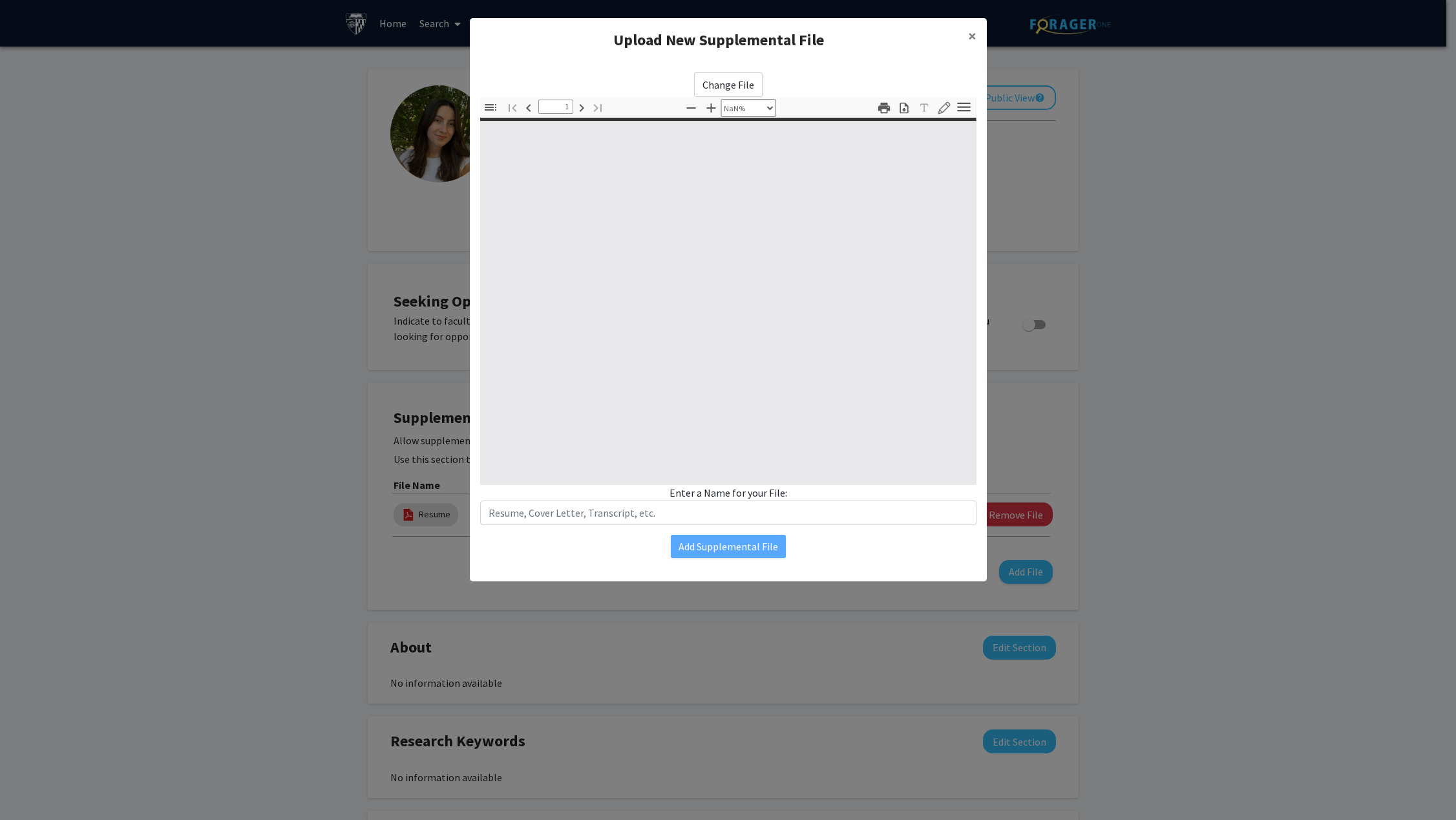
type input "0"
select select "custom"
type input "1"
select select "auto"
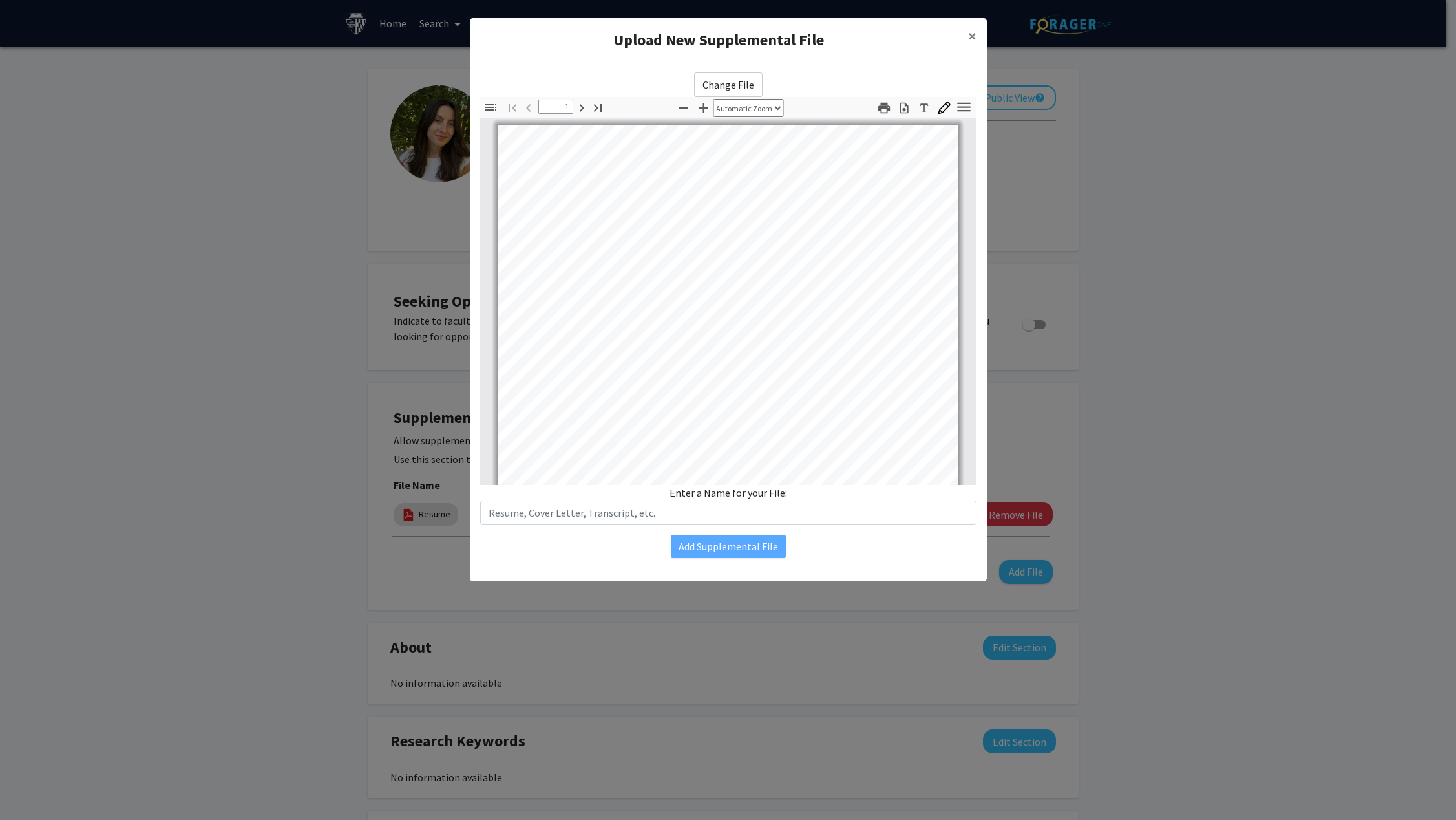
scroll to position [1, 0]
click at [651, 509] on input "text" at bounding box center [728, 513] width 497 height 25
type input "Undergraduate Transcript"
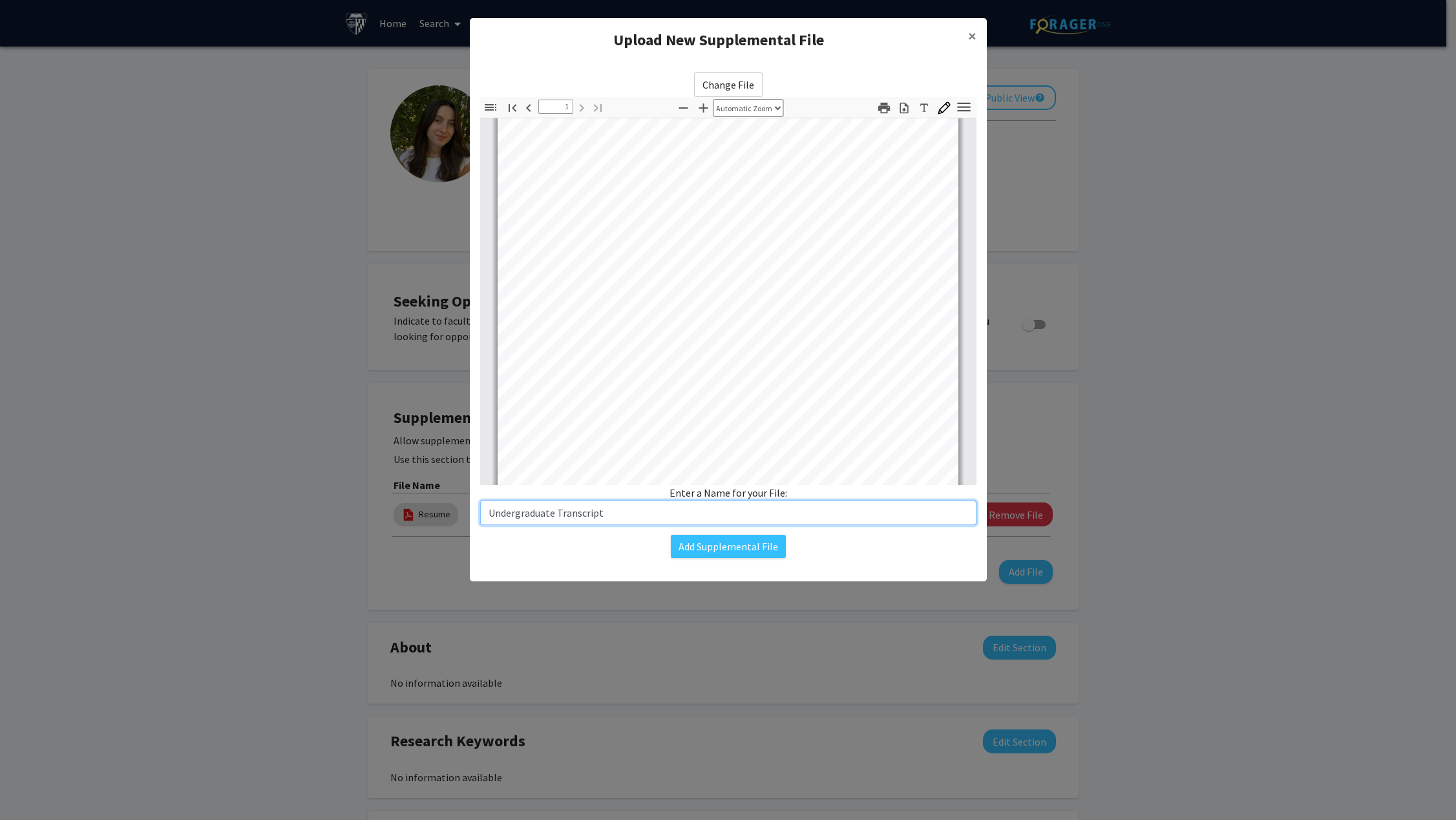
type input "2"
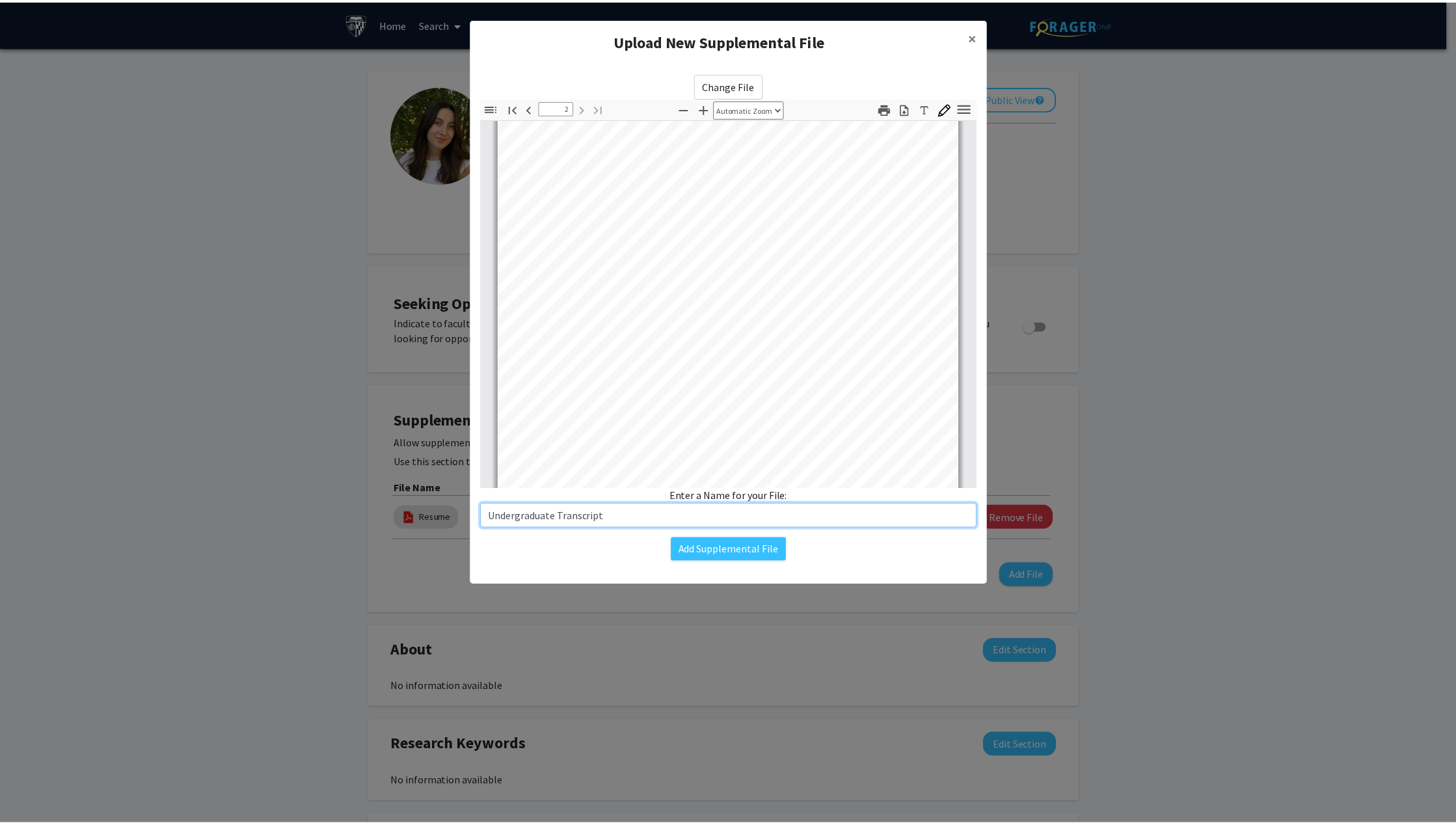
scroll to position [651, 0]
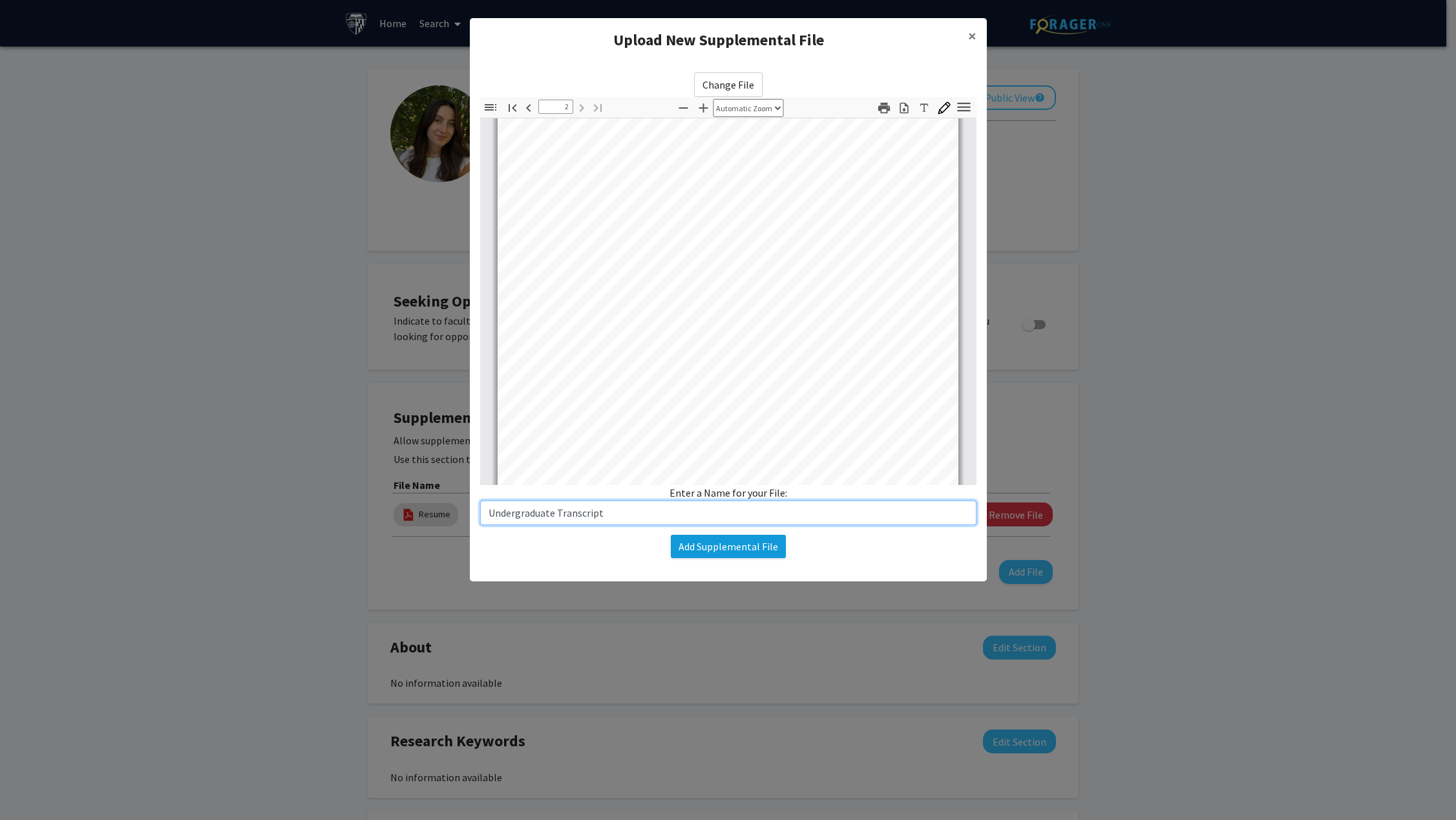
type input "Undergraduate Transcript"
click at [719, 544] on button "Add Supplemental File" at bounding box center [728, 546] width 115 height 24
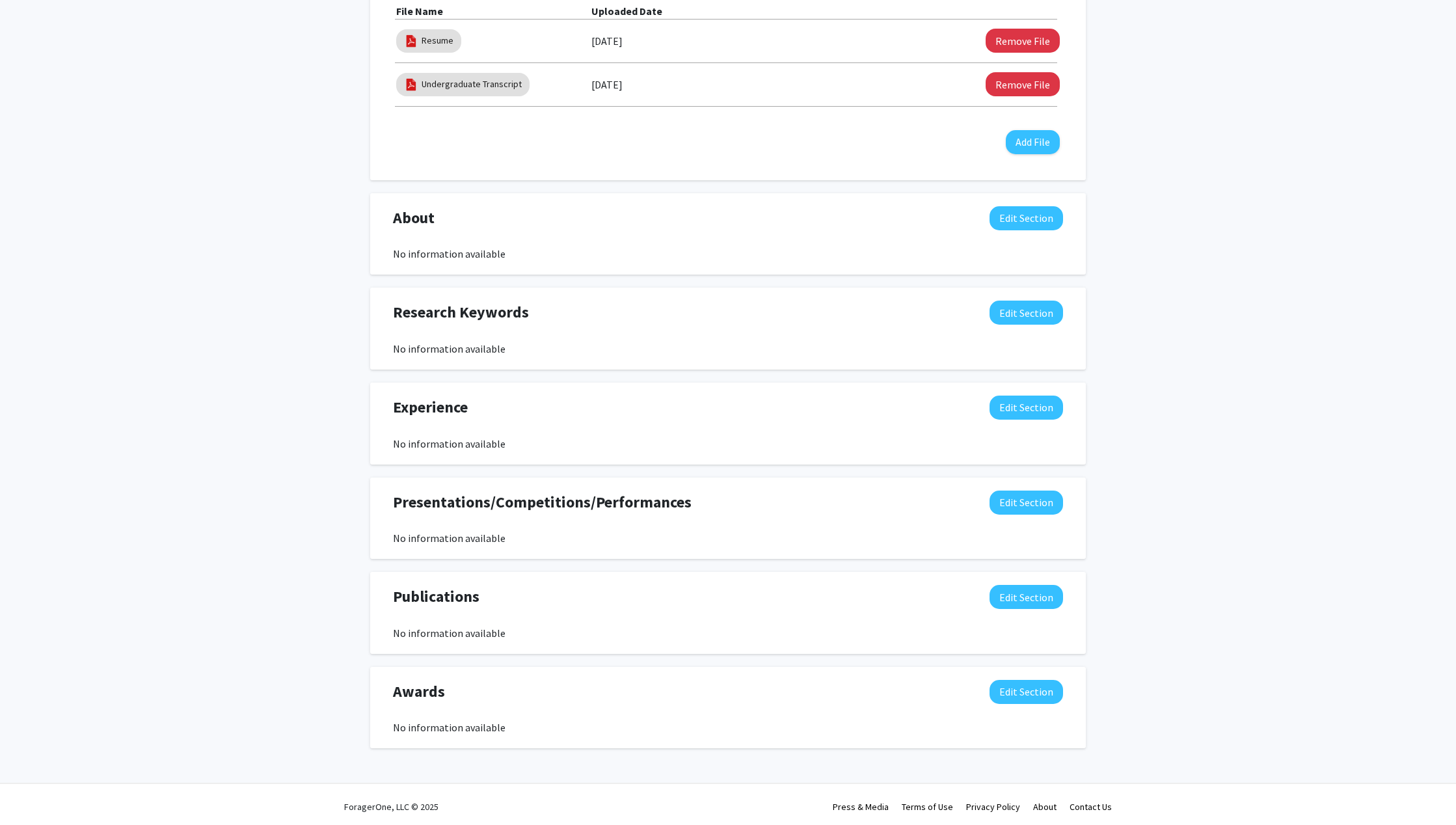
scroll to position [481, 0]
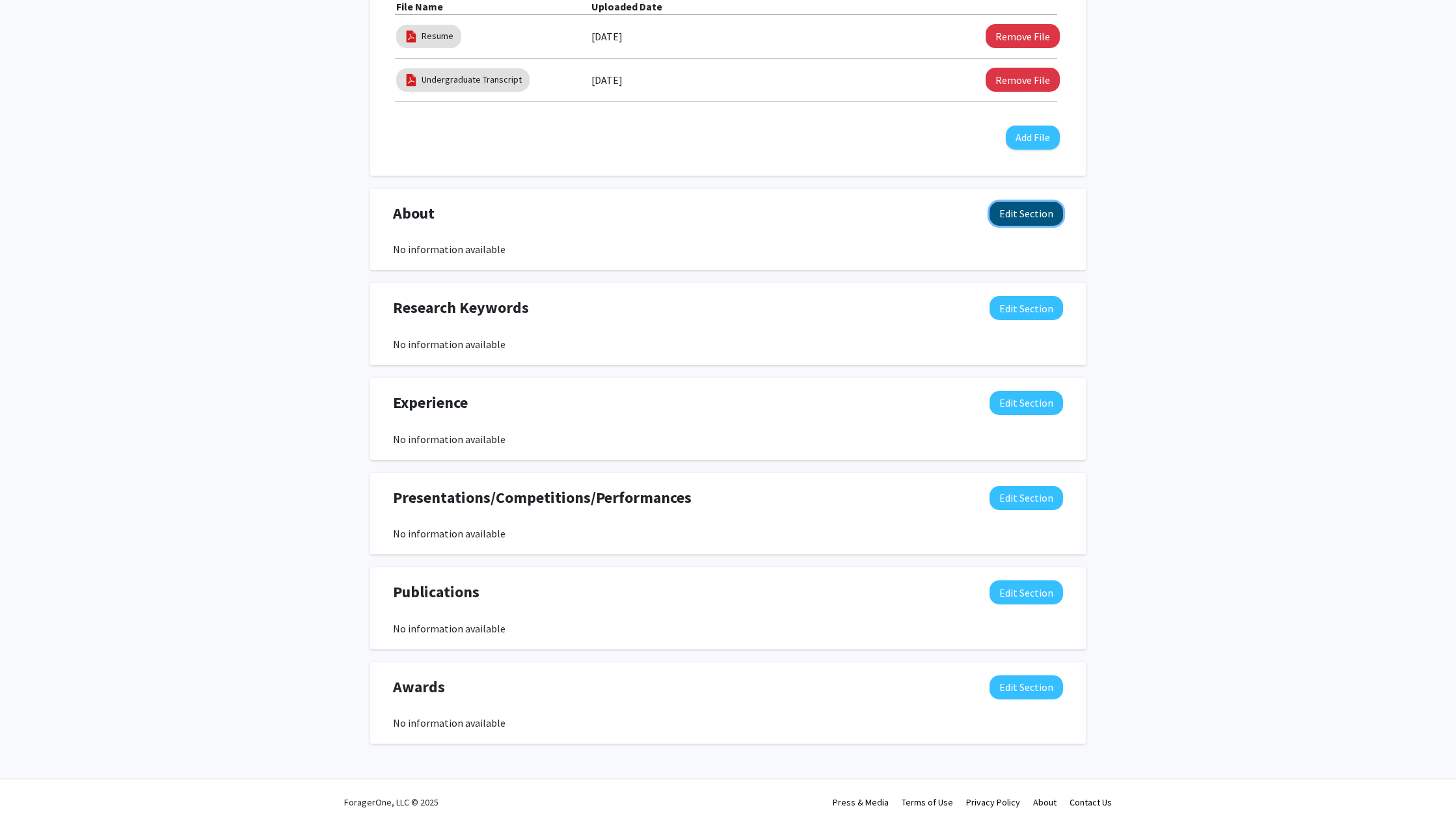
click at [1044, 208] on button "Edit Section" at bounding box center [1026, 213] width 73 height 24
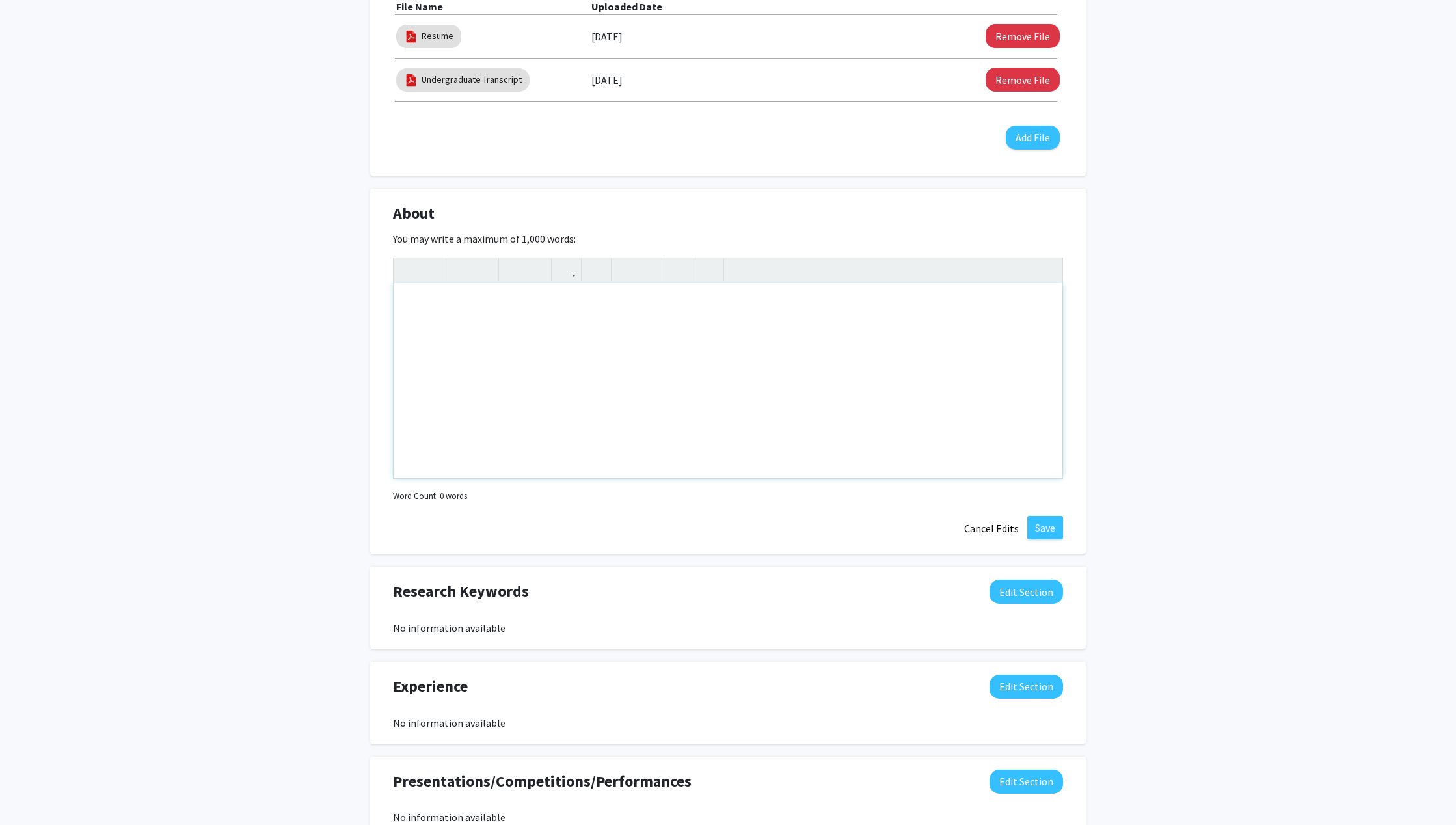
click at [724, 410] on div "Note to users with screen readers: Please deactivate our accessibility plugin f…" at bounding box center [728, 380] width 669 height 195
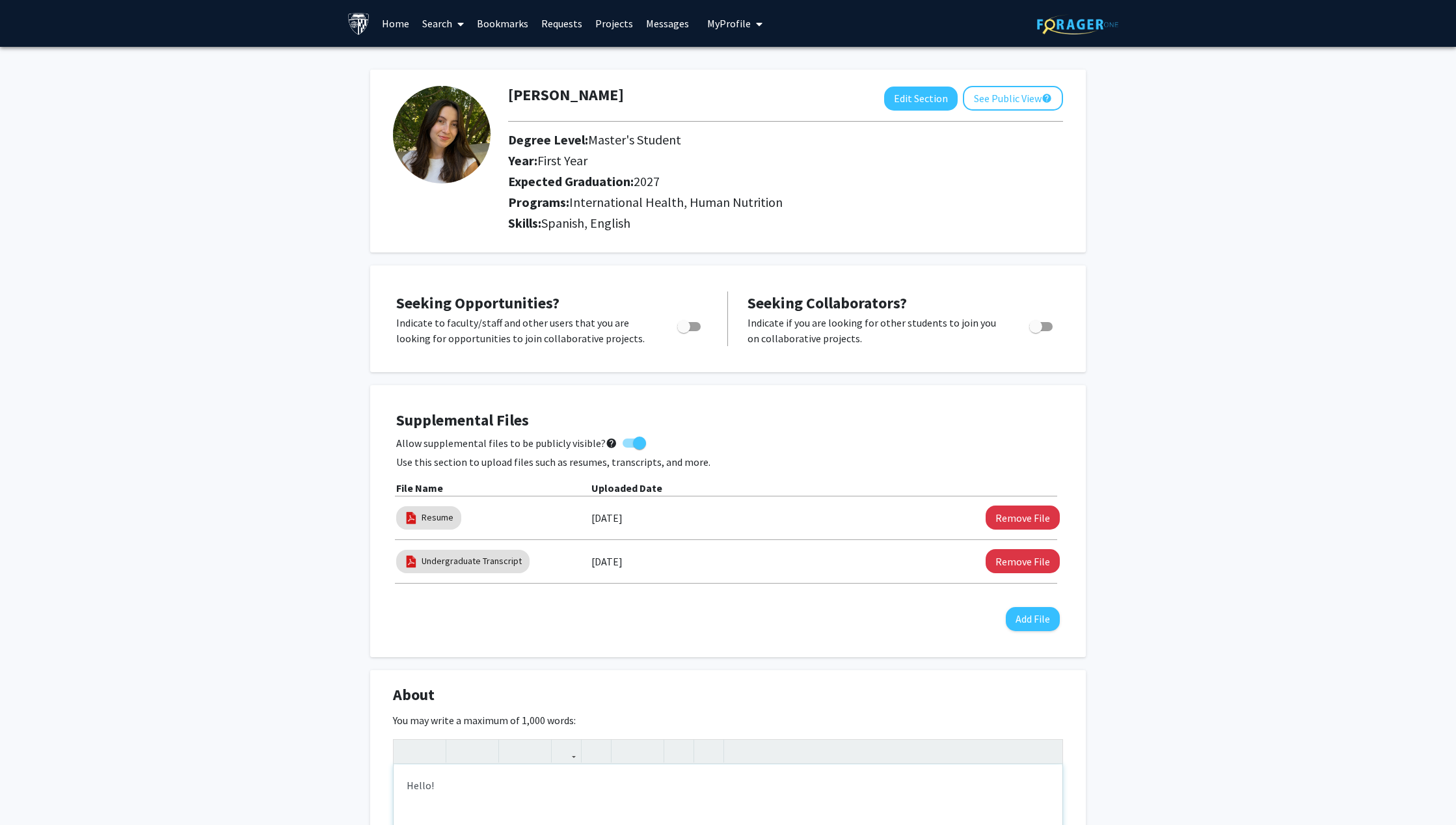
scroll to position [19, 0]
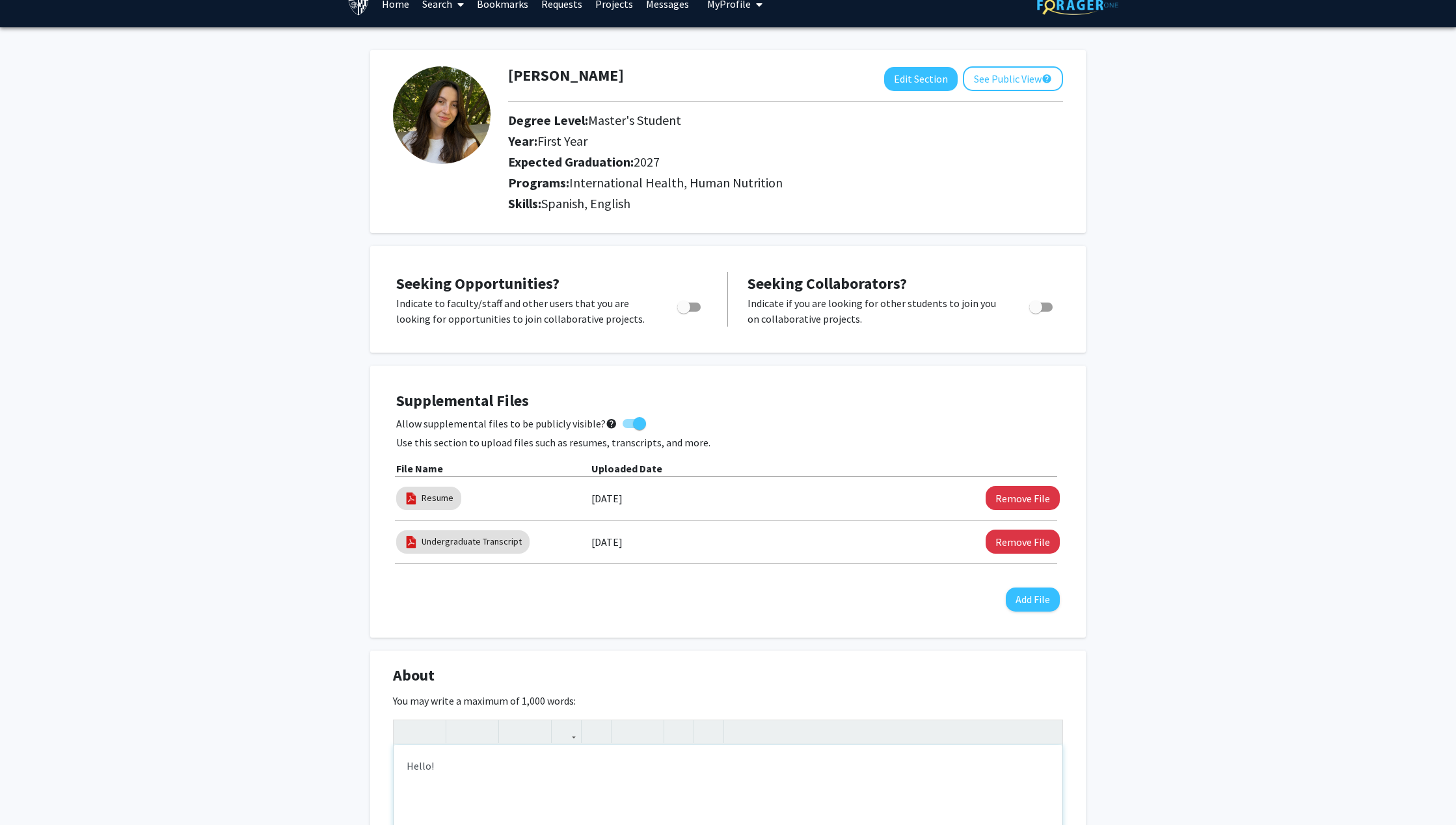
type textarea "<p>Hello!</p><p><br></p>"
click at [926, 622] on div "Supplemental Files Allow supplemental files to be publicly visible? help Use th…" at bounding box center [728, 502] width 690 height 246
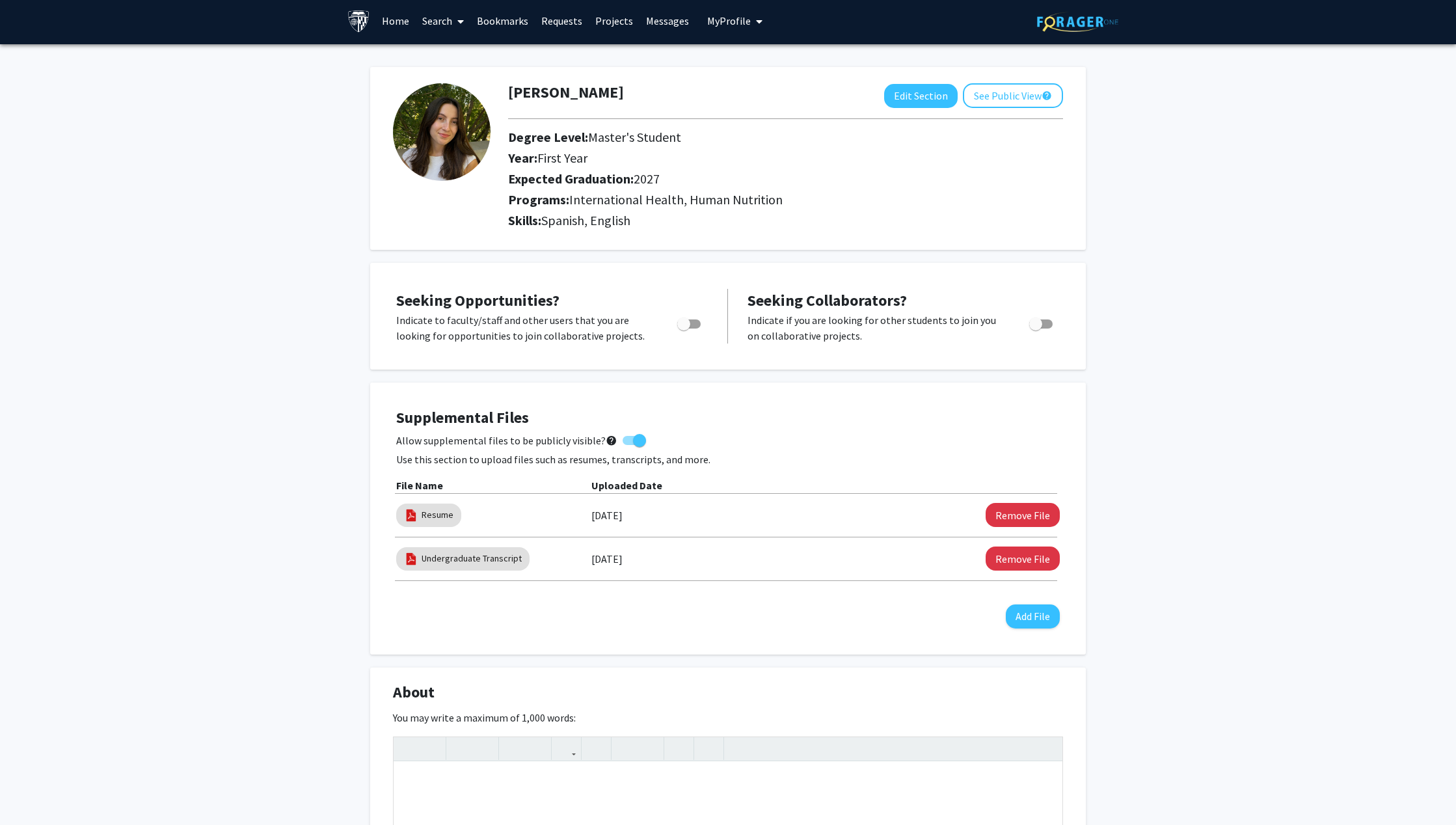
scroll to position [0, 0]
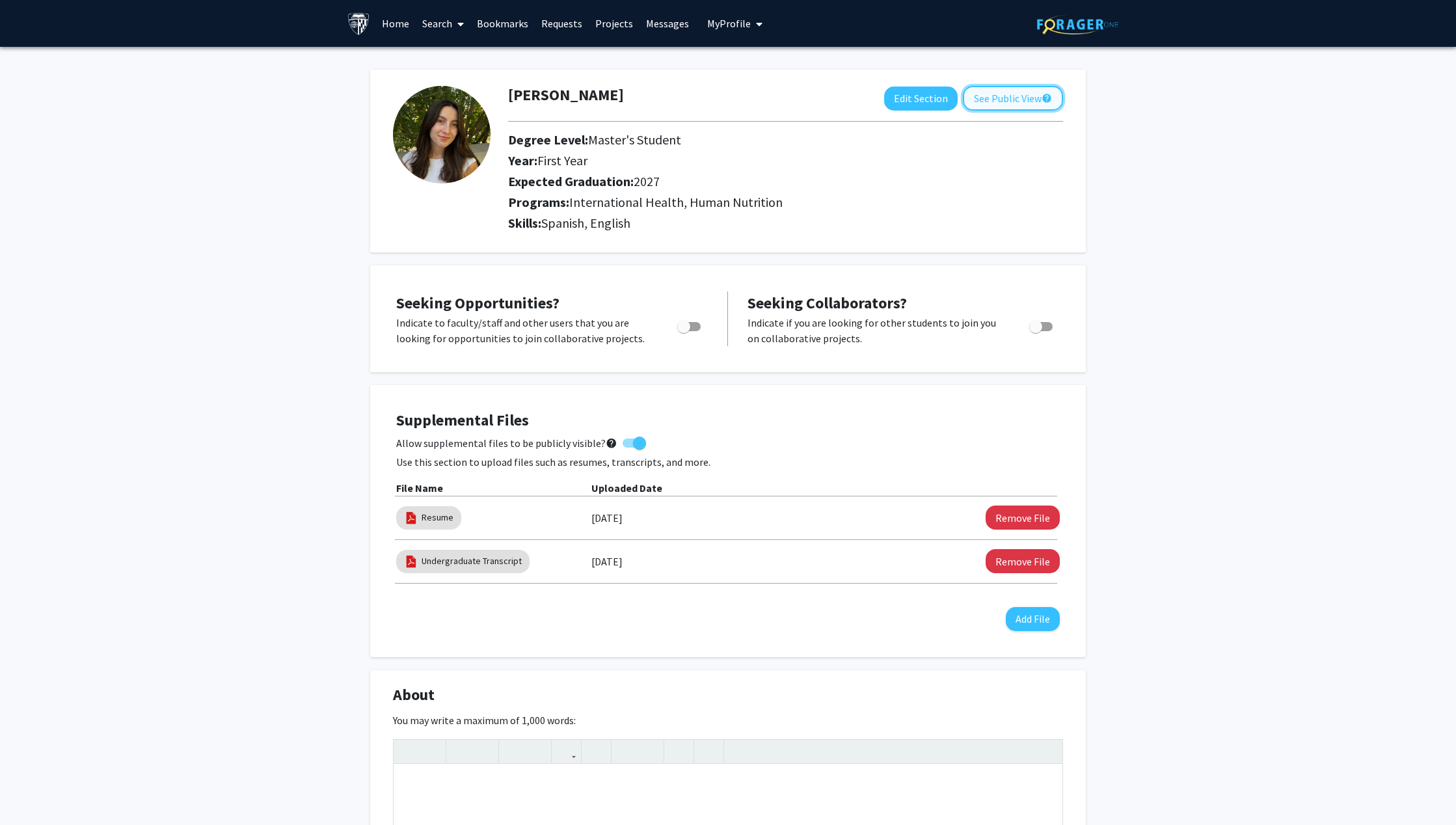
click at [963, 99] on button "See Public View help" at bounding box center [1012, 98] width 100 height 25
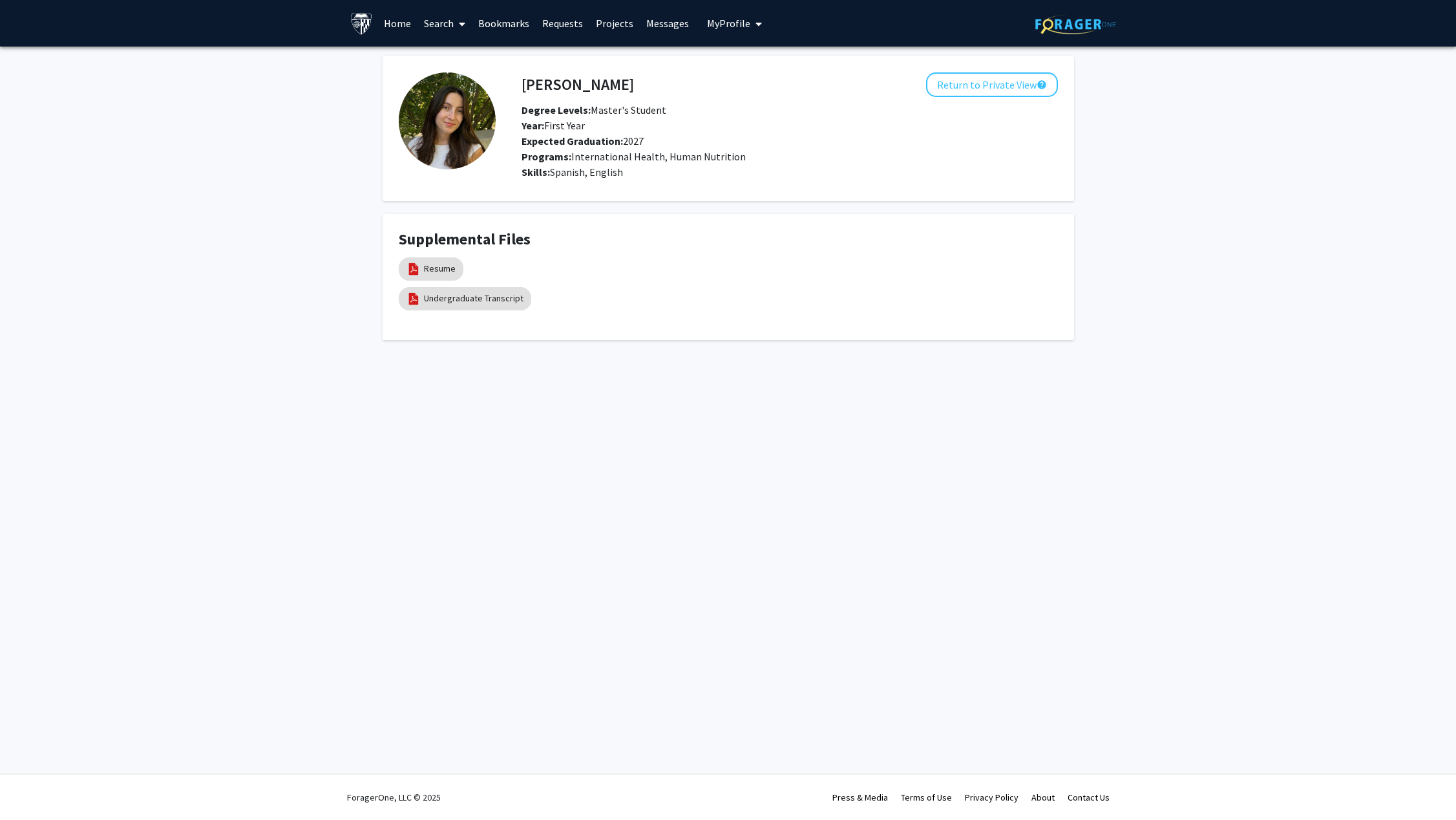
click at [423, 23] on link "Search" at bounding box center [445, 24] width 54 height 46
click at [458, 82] on span "Students" at bounding box center [457, 84] width 79 height 25
